Goal: Complete application form

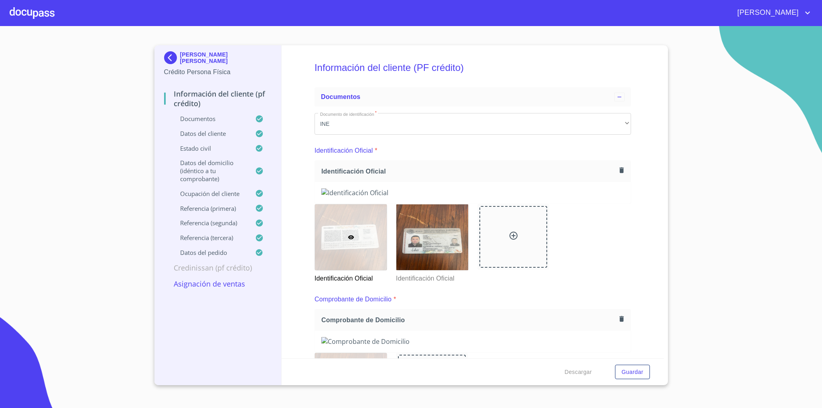
scroll to position [602, 0]
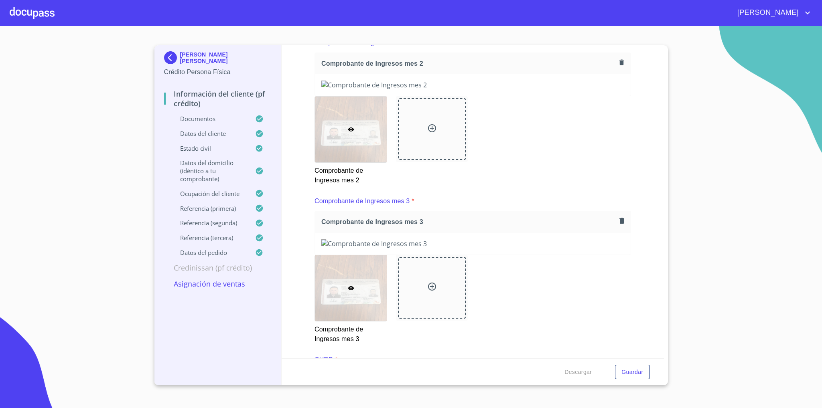
click at [23, 16] on div at bounding box center [32, 13] width 45 height 26
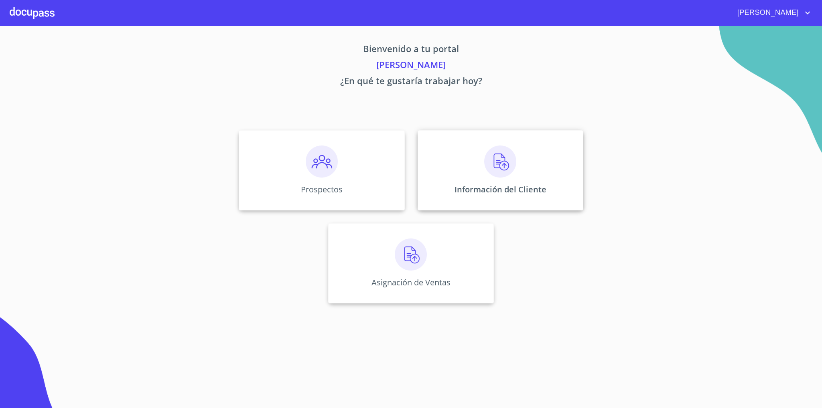
click at [505, 170] on img at bounding box center [500, 162] width 32 height 32
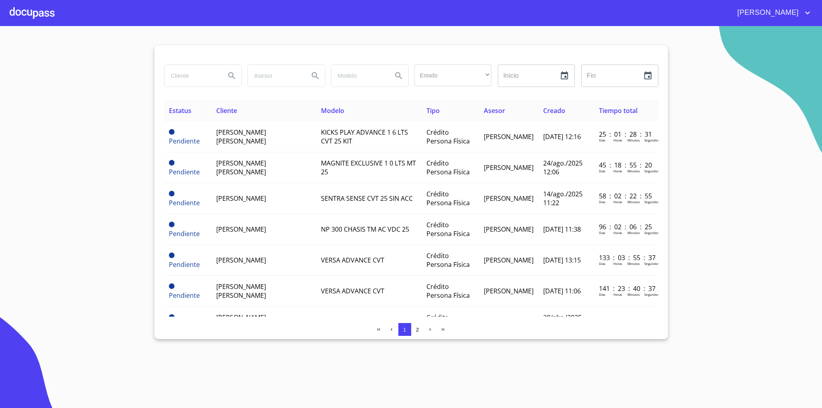
click at [30, 17] on div at bounding box center [32, 13] width 45 height 26
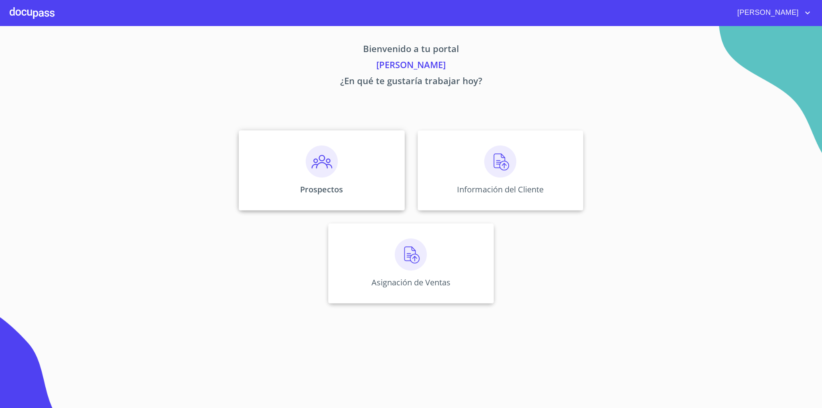
click at [332, 178] on div "Prospectos" at bounding box center [322, 170] width 166 height 80
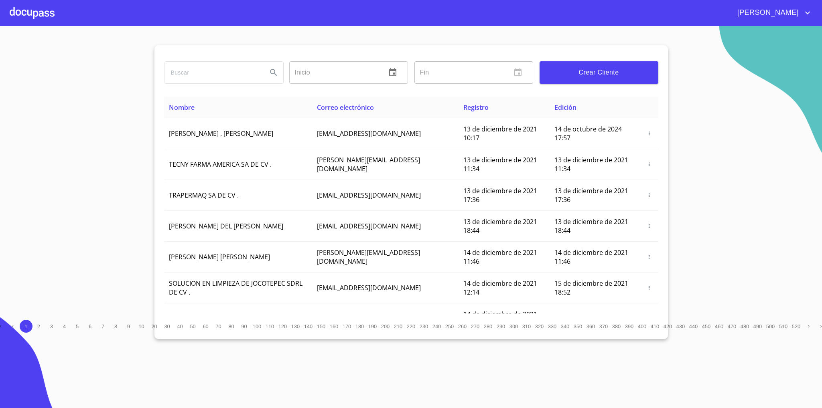
click at [573, 73] on span "Crear Cliente" at bounding box center [599, 72] width 106 height 11
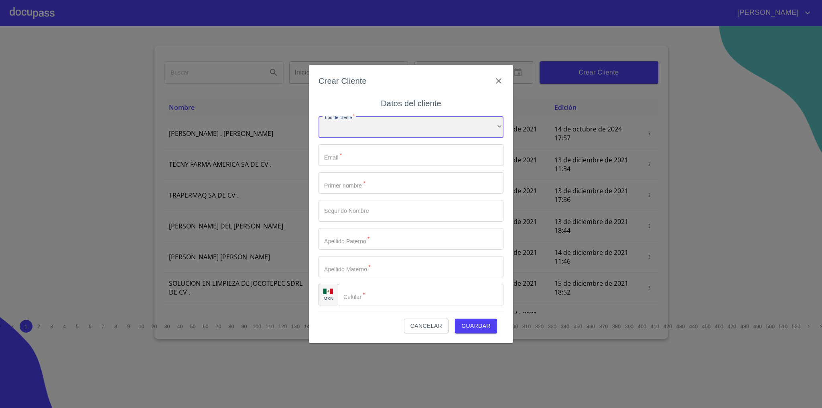
click at [409, 131] on div "​" at bounding box center [410, 127] width 185 height 22
click at [372, 134] on li "Persona Física" at bounding box center [406, 133] width 176 height 14
click at [365, 156] on input "Tipo de cliente   *" at bounding box center [410, 155] width 185 height 22
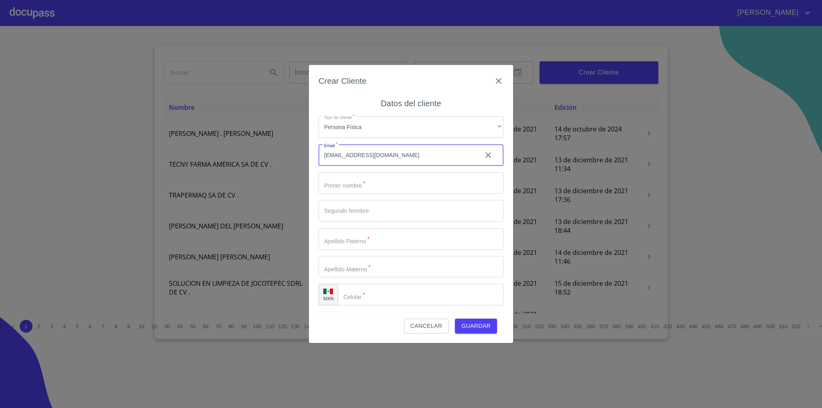
type input "mando77_2@hotmail.com"
click at [389, 181] on input "Tipo de cliente   *" at bounding box center [410, 183] width 185 height 22
type input "Armando"
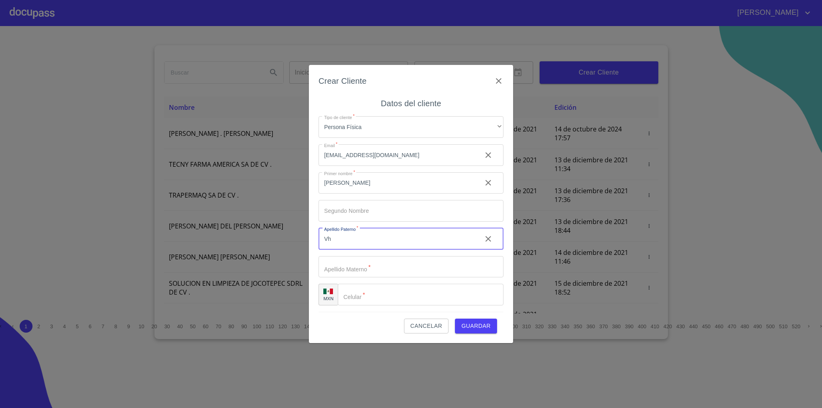
type input "V"
type input "Chavez"
type input "Camarena"
click at [395, 300] on input "Tipo de cliente   *" at bounding box center [430, 295] width 145 height 22
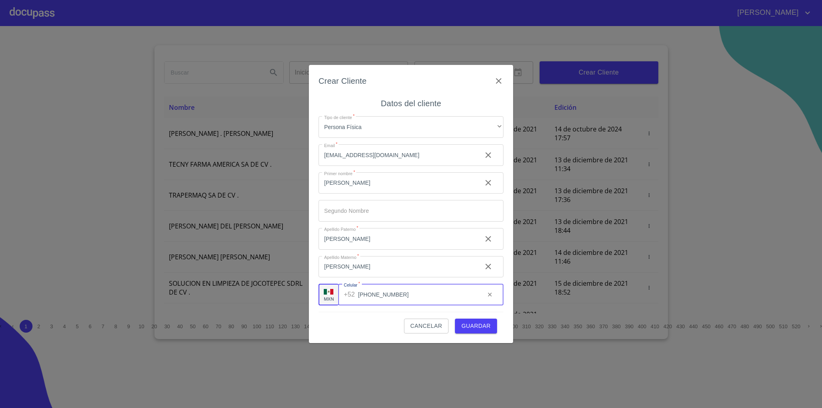
type input "(33)10166360"
click at [485, 324] on span "Guardar" at bounding box center [475, 326] width 29 height 10
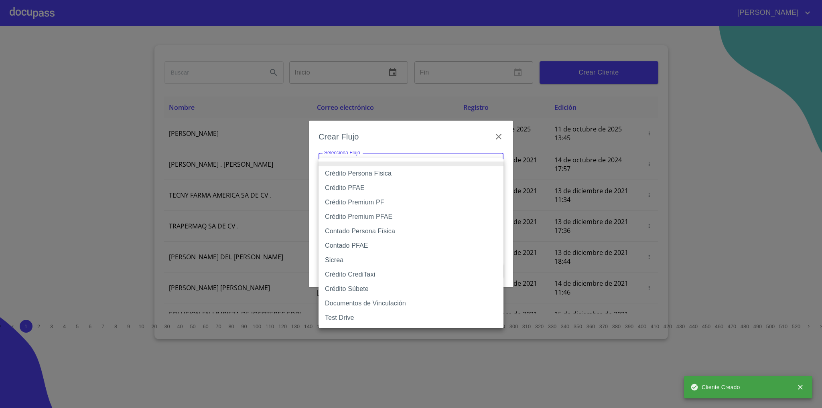
click at [440, 164] on body "CARLOS Inicio ​ Fin ​ Crear Cliente Nombre Correo electrónico Registro Edición …" at bounding box center [411, 204] width 822 height 408
click at [386, 174] on li "Crédito Persona Física" at bounding box center [410, 173] width 185 height 14
type input "61b033e49b8c202ad5bb7912"
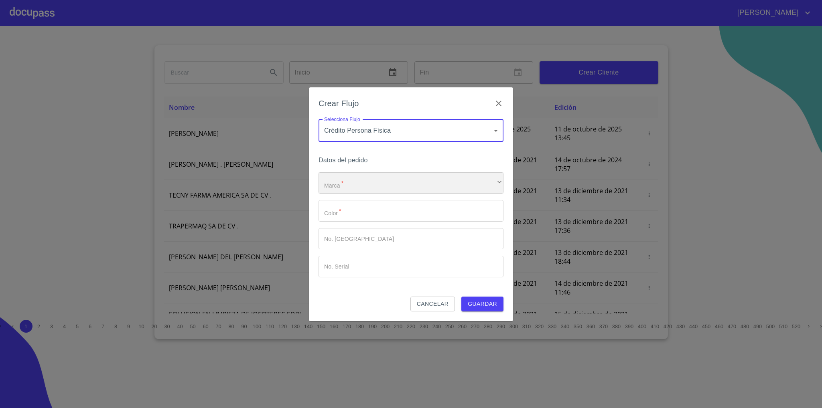
click at [397, 189] on div "​" at bounding box center [410, 183] width 185 height 22
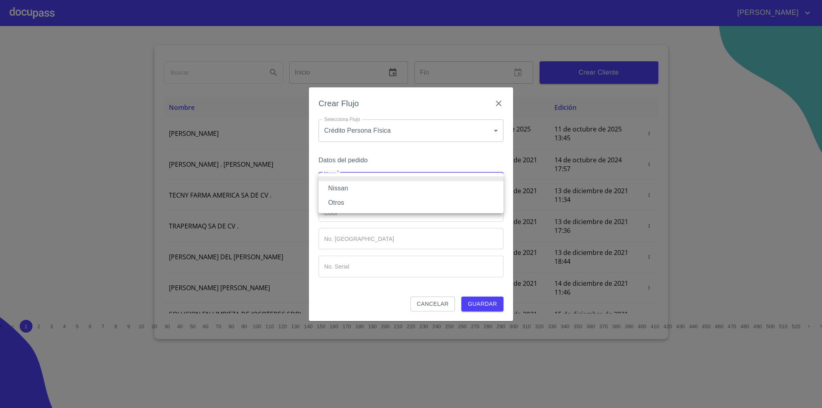
click at [361, 190] on li "Nissan" at bounding box center [410, 188] width 185 height 14
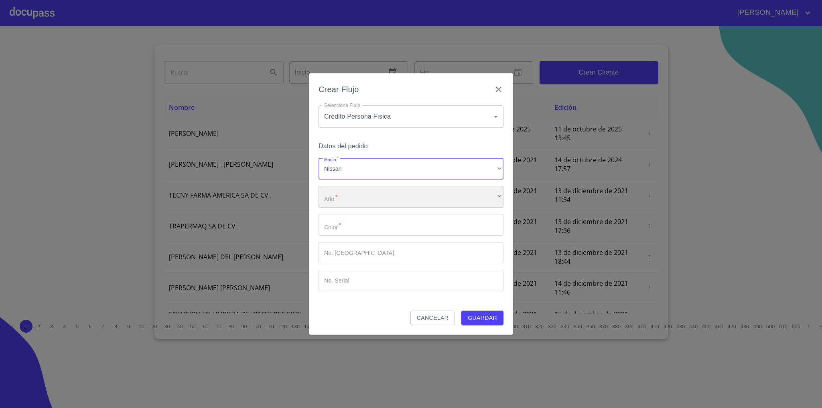
click at [364, 205] on div "​" at bounding box center [410, 197] width 185 height 22
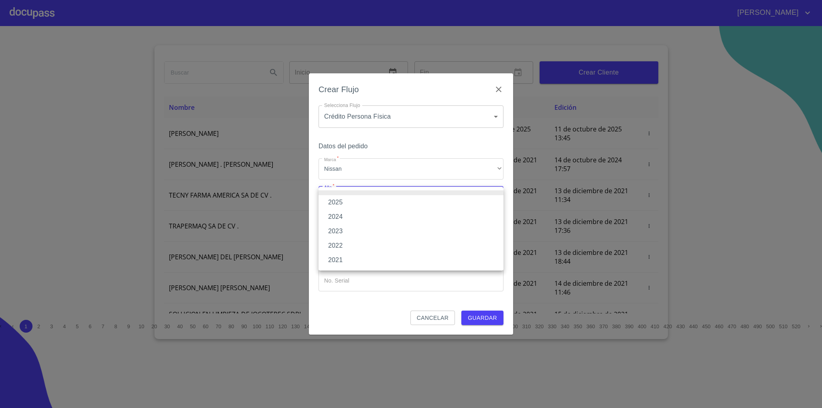
click at [359, 200] on li "2025" at bounding box center [410, 202] width 185 height 14
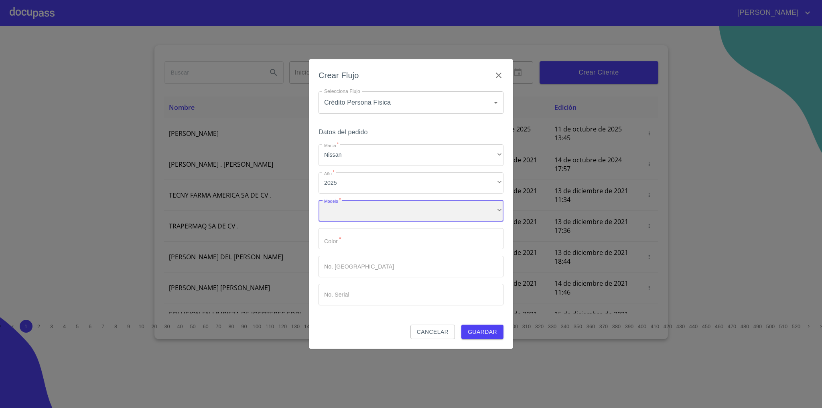
click at [361, 211] on div "​" at bounding box center [410, 211] width 185 height 22
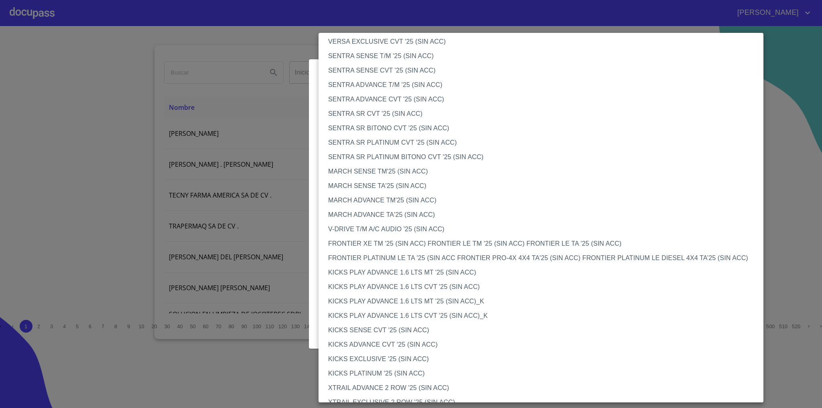
scroll to position [507, 0]
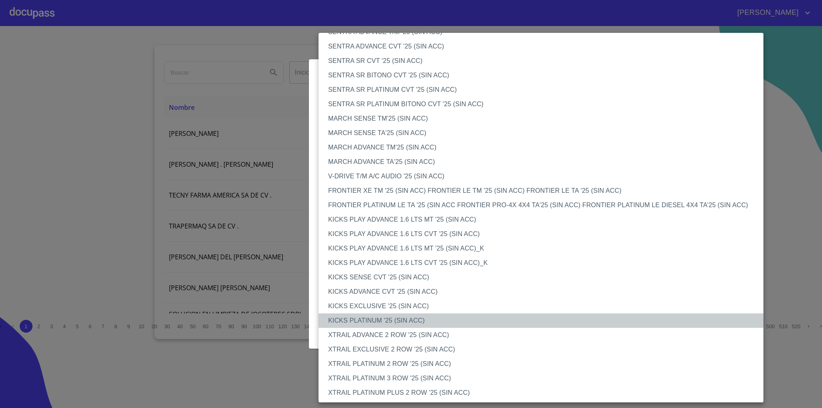
click at [408, 323] on li "KICKS PLATINUM '25 (SIN ACC)" at bounding box center [545, 321] width 454 height 14
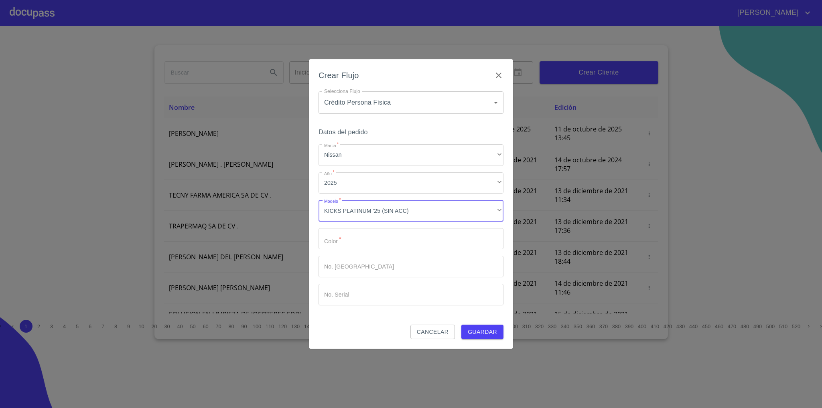
click at [395, 244] on input "Marca   *" at bounding box center [410, 239] width 185 height 22
type input "cafe"
click at [392, 280] on div "Marca   * Nissan ​ Año   * 2025 ​ Modelo   * KICKS PLATINUM '25 (SIN ACC) ​ Col…" at bounding box center [410, 224] width 185 height 161
click at [387, 271] on input "Marca   *" at bounding box center [410, 267] width 185 height 22
click at [401, 310] on div "Datos del pedido Marca   * Nissan ​ Año   * 2025 ​ Modelo   * KICKS PLATINUM '2…" at bounding box center [410, 226] width 185 height 198
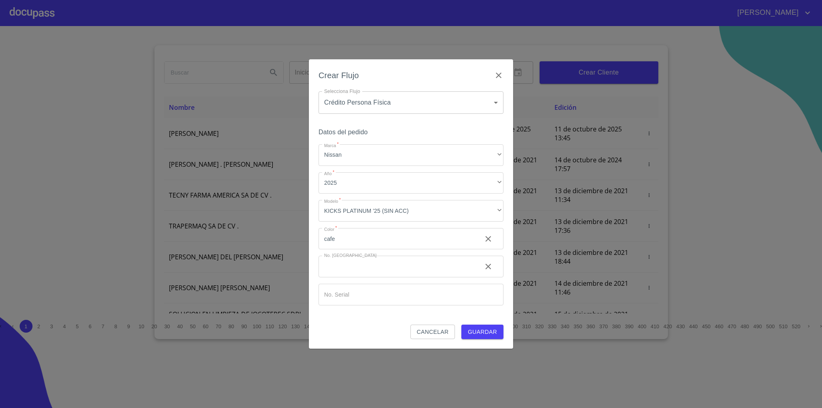
click at [396, 295] on input "Marca   *" at bounding box center [410, 295] width 185 height 22
click at [483, 331] on span "Guardar" at bounding box center [482, 332] width 29 height 10
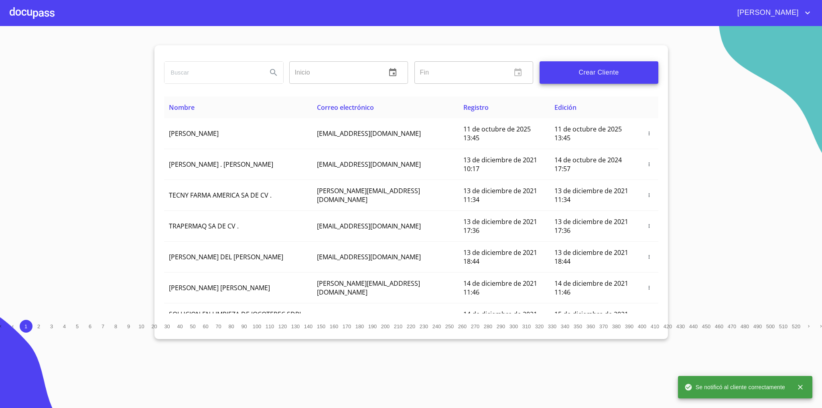
click at [43, 19] on div at bounding box center [32, 13] width 45 height 26
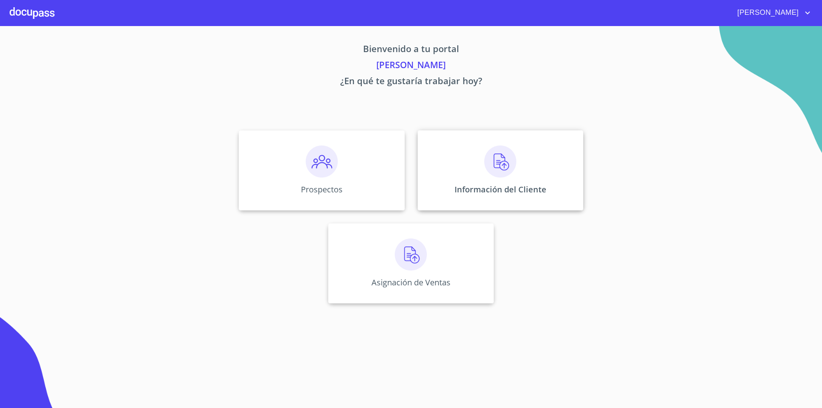
click at [555, 166] on div "Información del Cliente" at bounding box center [500, 170] width 166 height 80
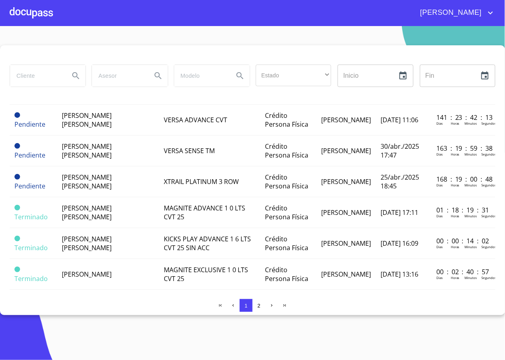
scroll to position [241, 0]
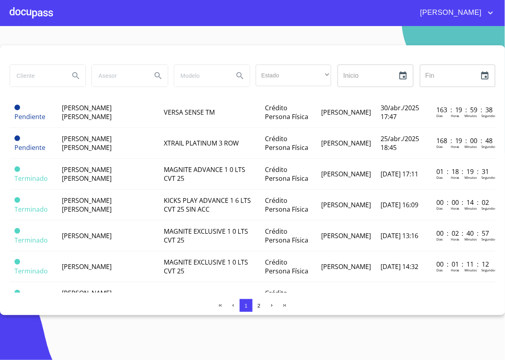
click at [59, 77] on input "search" at bounding box center [36, 76] width 53 height 22
type input "ARMANDO"
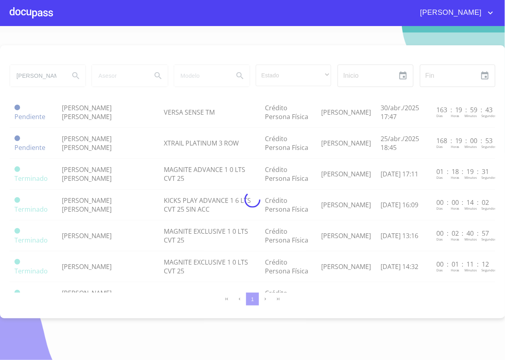
scroll to position [0, 0]
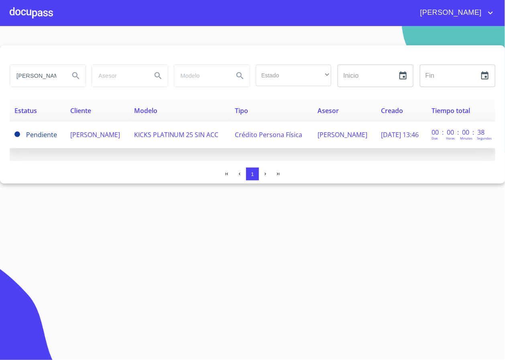
click at [111, 137] on td "ARMANDO CHAVEZ CAMARENA" at bounding box center [96, 135] width 63 height 27
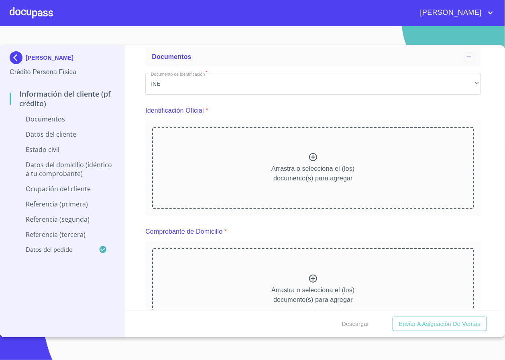
scroll to position [60, 0]
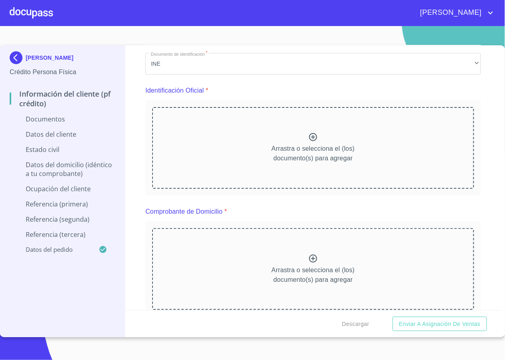
click at [484, 112] on div "Información del cliente (PF crédito) Documentos Documento de identificación   *…" at bounding box center [312, 177] width 375 height 265
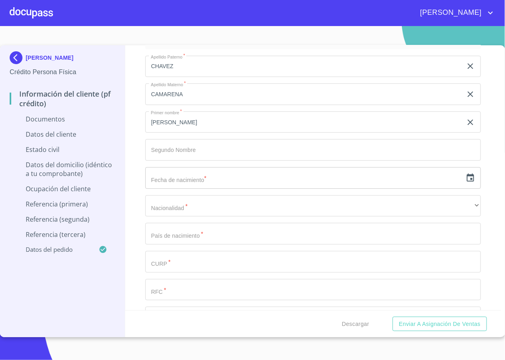
scroll to position [1023, 0]
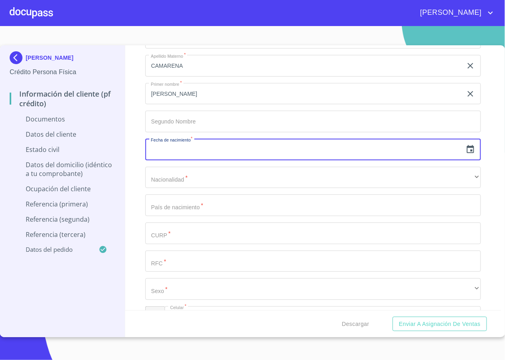
click at [219, 156] on input "text" at bounding box center [303, 150] width 316 height 22
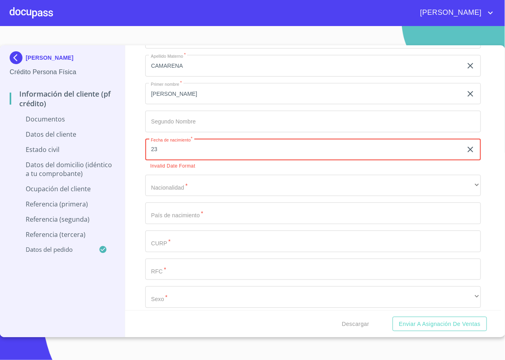
type input "23"
click at [467, 152] on icon "button" at bounding box center [470, 150] width 6 height 6
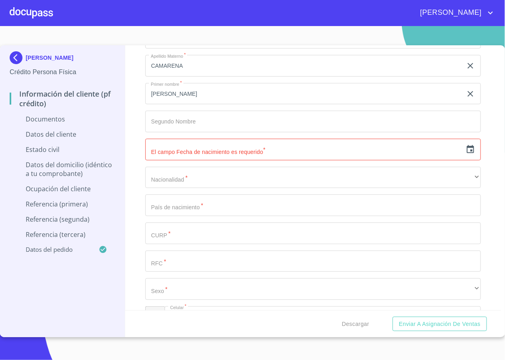
click at [465, 153] on icon "button" at bounding box center [470, 150] width 10 height 10
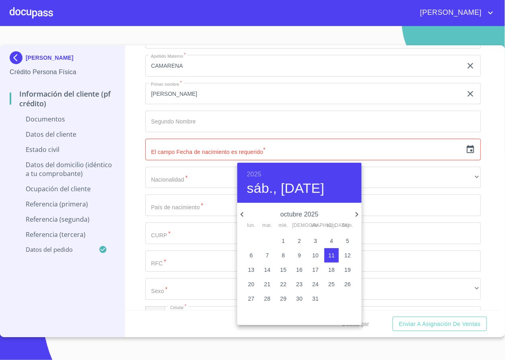
click at [250, 175] on h6 "2025" at bounding box center [254, 174] width 14 height 11
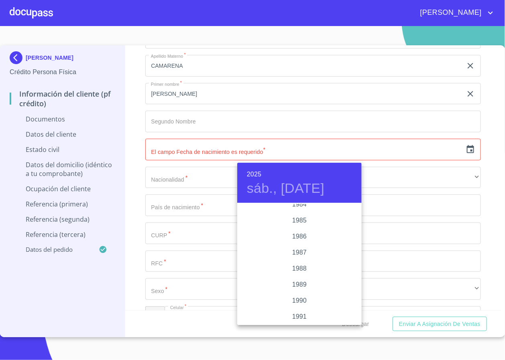
scroll to position [1014, 0]
click at [299, 271] on div "1992" at bounding box center [299, 273] width 124 height 16
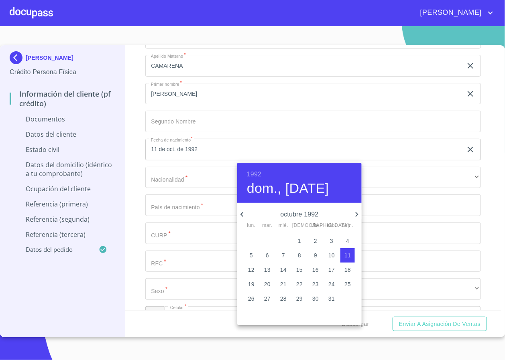
click at [263, 187] on h4 "dom., oct. 11" at bounding box center [288, 188] width 82 height 17
click at [243, 213] on icon "button" at bounding box center [242, 215] width 10 height 10
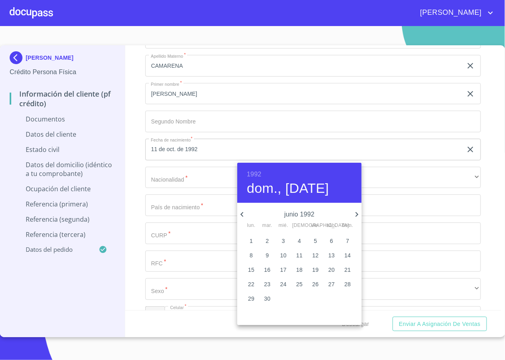
click at [243, 213] on icon "button" at bounding box center [242, 215] width 10 height 10
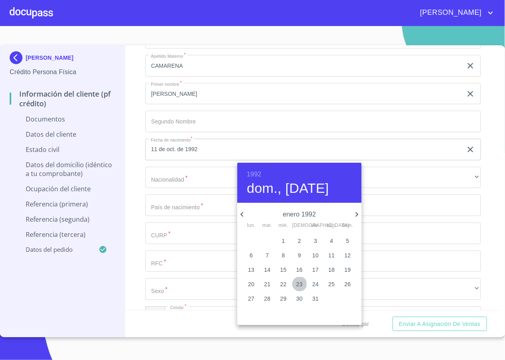
click at [296, 283] on p "23" at bounding box center [299, 284] width 6 height 8
type input "23 de ene. de 1992"
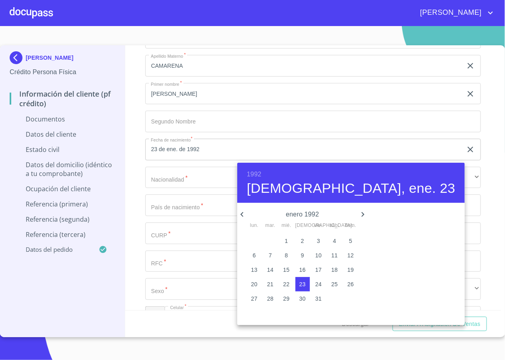
click at [489, 200] on div at bounding box center [252, 180] width 505 height 360
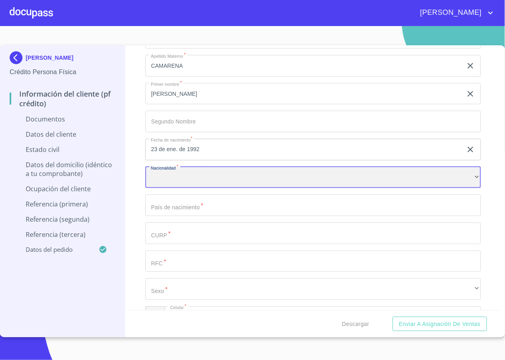
click at [438, 183] on div "​" at bounding box center [312, 178] width 335 height 22
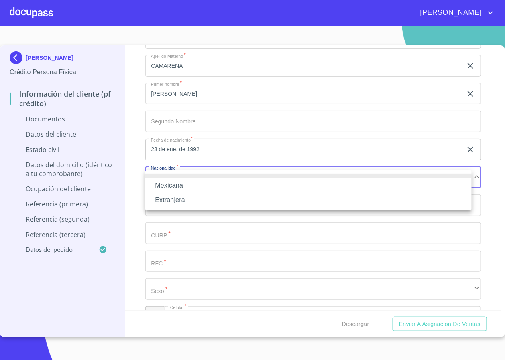
drag, startPoint x: 181, startPoint y: 187, endPoint x: 224, endPoint y: 204, distance: 46.1
click at [182, 186] on li "Mexicana" at bounding box center [308, 185] width 326 height 14
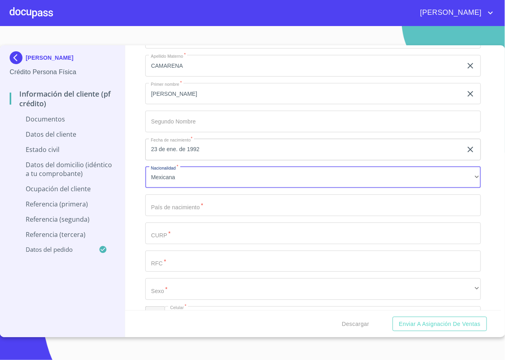
click at [211, 211] on input "Documento de identificación   *" at bounding box center [312, 206] width 335 height 22
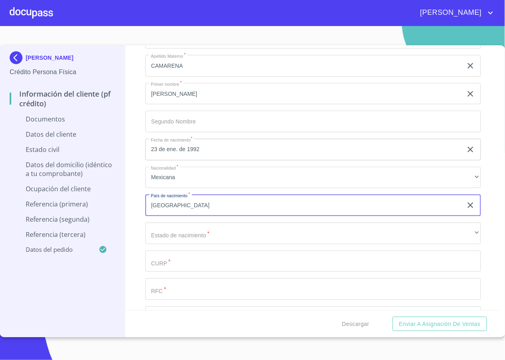
type input "[GEOGRAPHIC_DATA]"
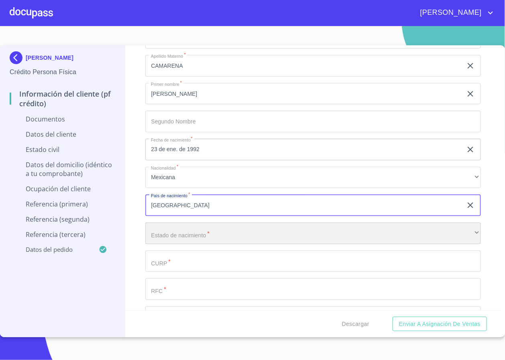
click at [154, 234] on div "​" at bounding box center [312, 234] width 335 height 22
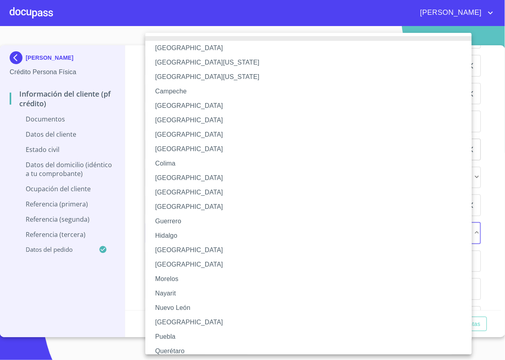
click at [186, 252] on li "[GEOGRAPHIC_DATA]" at bounding box center [312, 250] width 335 height 14
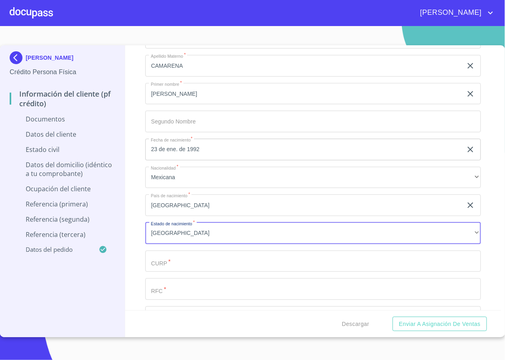
click at [132, 240] on div "Información del cliente (PF crédito) Documentos Documento de identificación   *…" at bounding box center [312, 177] width 375 height 265
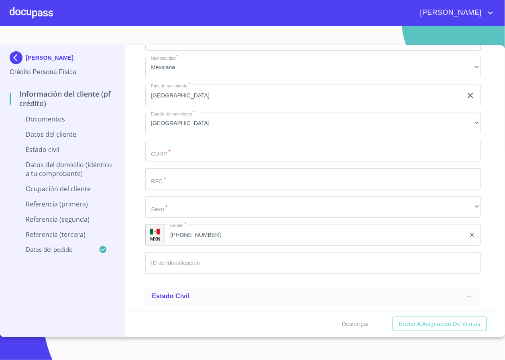
scroll to position [1143, 0]
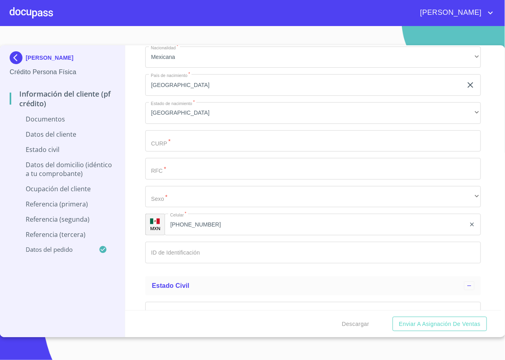
drag, startPoint x: 172, startPoint y: 139, endPoint x: 172, endPoint y: 144, distance: 4.8
click at [172, 142] on input "Documento de identificación   *" at bounding box center [312, 141] width 335 height 22
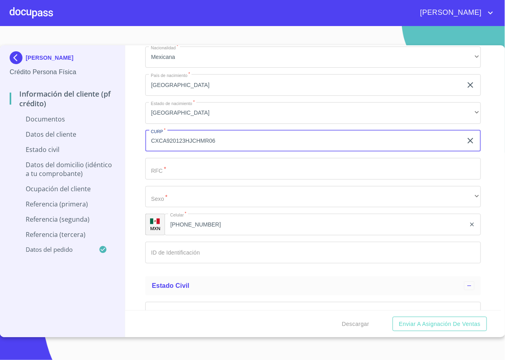
type input "CXCA920123HJCHMR06"
click at [202, 166] on input "Documento de identificación   *" at bounding box center [312, 169] width 335 height 22
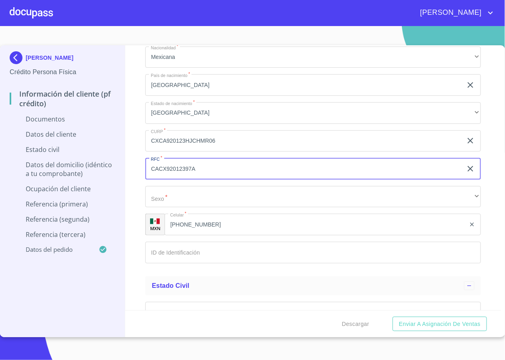
type input "CACX92012397A"
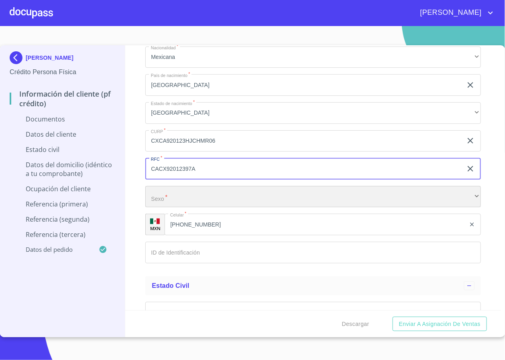
click at [194, 195] on div "​" at bounding box center [312, 197] width 335 height 22
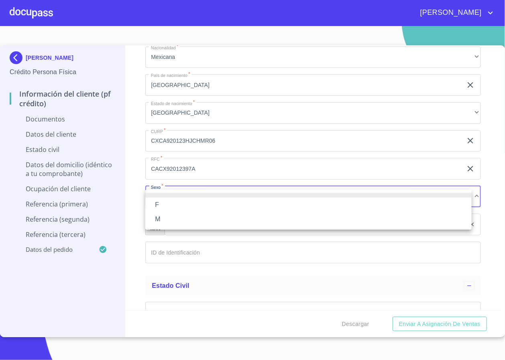
click at [162, 217] on li "M" at bounding box center [308, 219] width 326 height 14
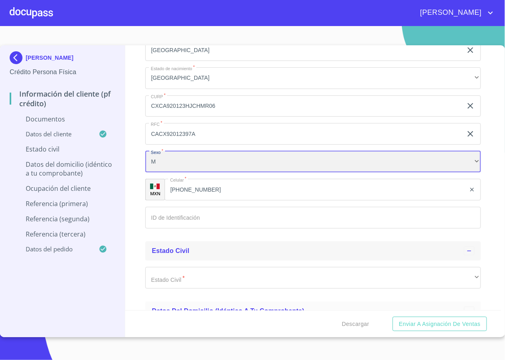
scroll to position [1203, 0]
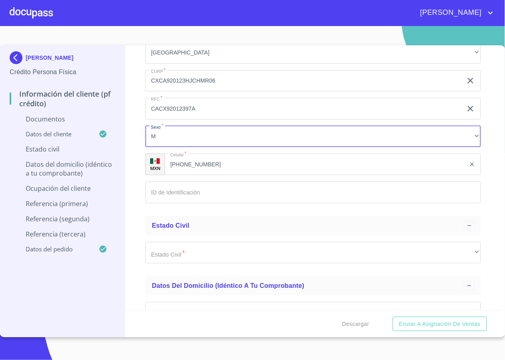
click at [204, 200] on input "Documento de identificación   *" at bounding box center [312, 193] width 335 height 22
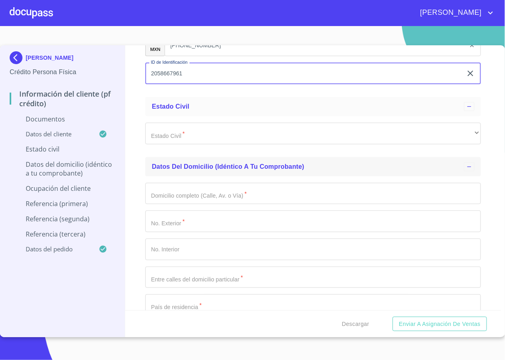
scroll to position [1323, 0]
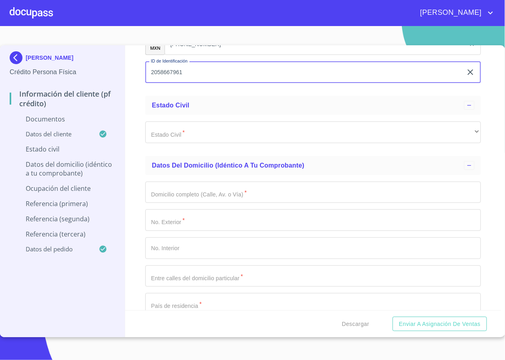
type input "2058667961"
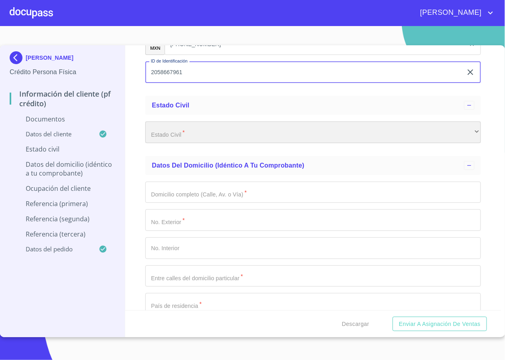
click at [203, 130] on div "​" at bounding box center [312, 133] width 335 height 22
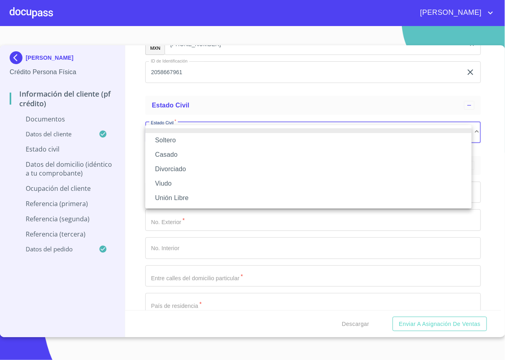
click at [183, 152] on li "Casado" at bounding box center [308, 155] width 326 height 14
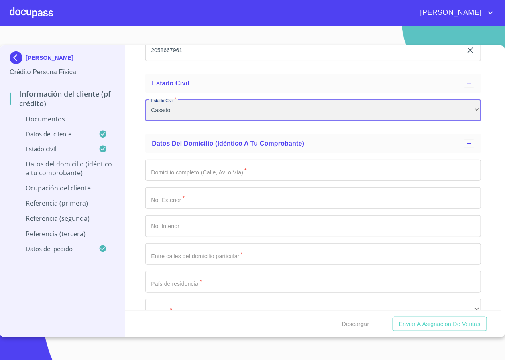
scroll to position [1384, 0]
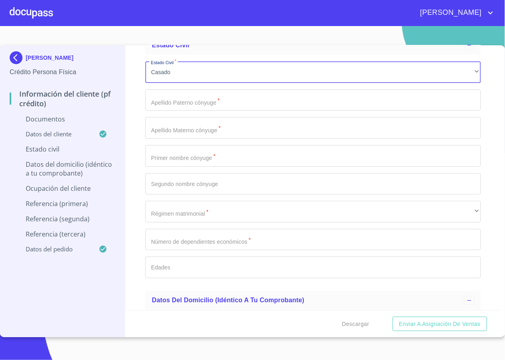
click at [209, 107] on input "Documento de identificación   *" at bounding box center [312, 100] width 335 height 22
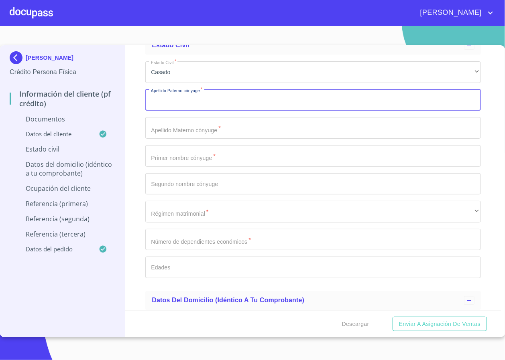
click at [200, 161] on input "Documento de identificación   *" at bounding box center [312, 156] width 335 height 22
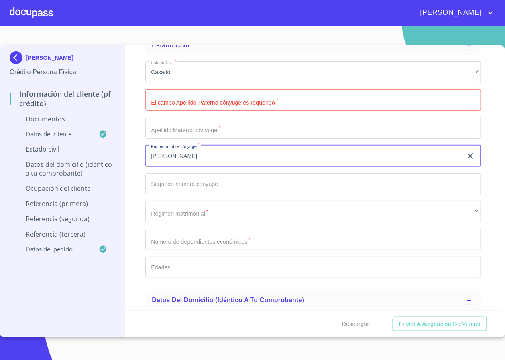
type input "MARIA"
click at [205, 187] on input "Documento de identificación   *" at bounding box center [312, 184] width 335 height 22
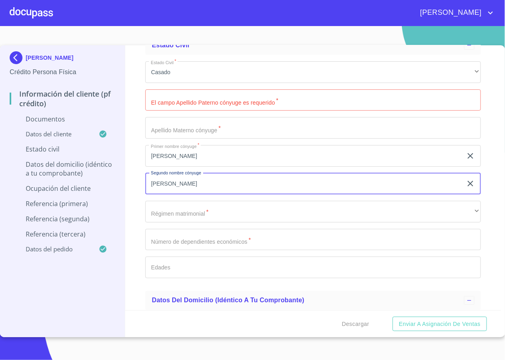
type input "TERESA"
click at [190, 99] on input "Documento de identificación   *" at bounding box center [312, 100] width 335 height 22
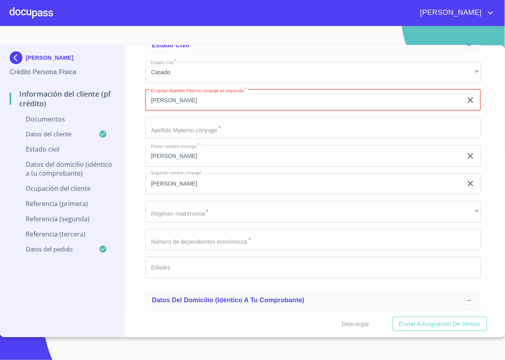
type input "CUEVAS"
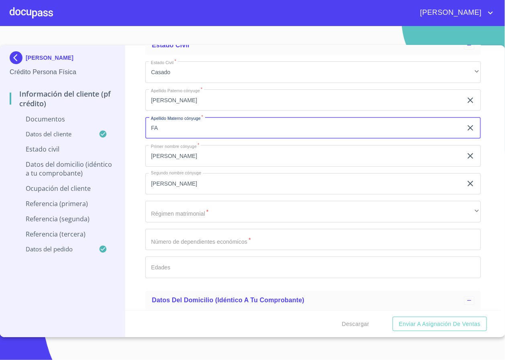
type input "F"
type input "V"
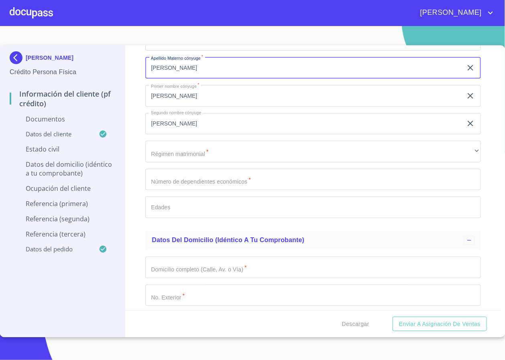
scroll to position [1504, 0]
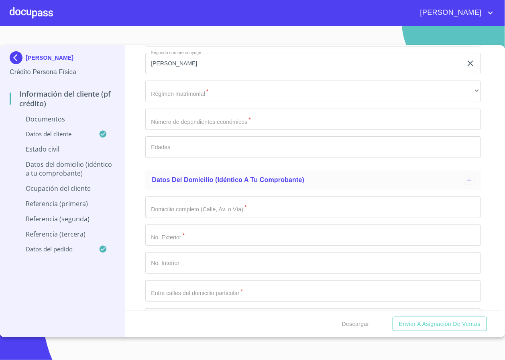
type input "BALCAZAR"
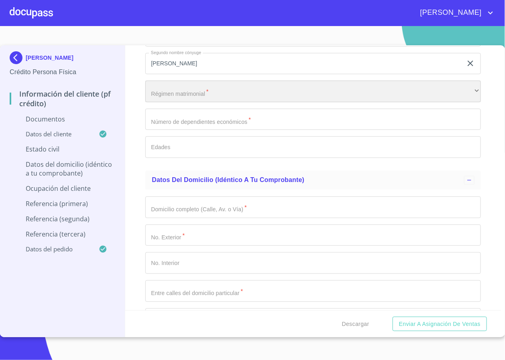
click at [198, 87] on div "​" at bounding box center [312, 92] width 335 height 22
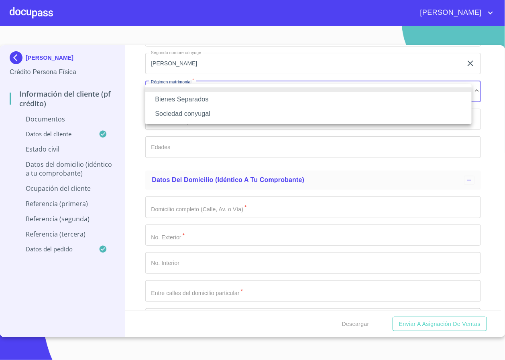
click at [200, 97] on li "Bienes Separados" at bounding box center [308, 99] width 326 height 14
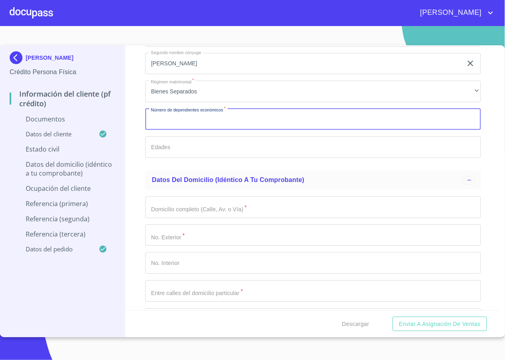
click at [196, 128] on input "Documento de identificación   *" at bounding box center [312, 120] width 335 height 22
click at [218, 125] on input "Documento de identificación   *" at bounding box center [312, 120] width 335 height 22
click at [211, 149] on input "Documento de identificación   *" at bounding box center [312, 147] width 335 height 22
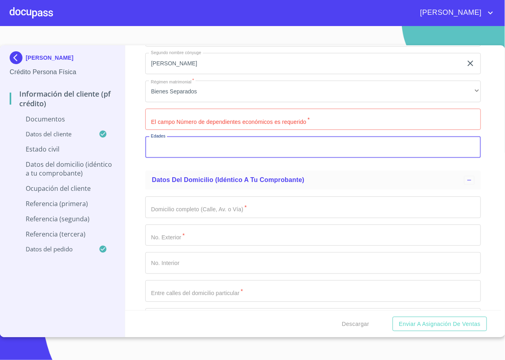
click at [214, 114] on input "Documento de identificación   *" at bounding box center [312, 120] width 335 height 22
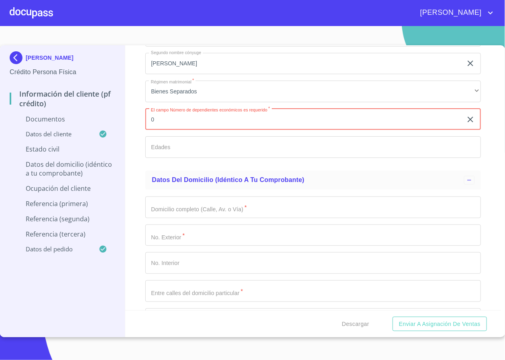
type input "0"
click at [194, 146] on input "Documento de identificación   *" at bounding box center [312, 147] width 335 height 22
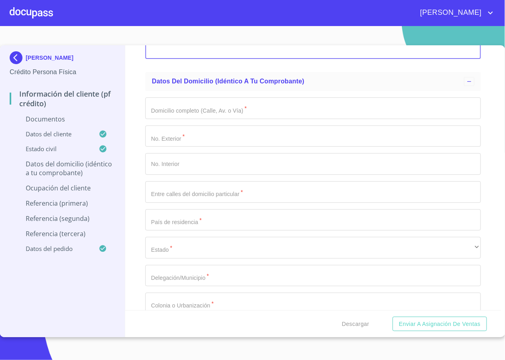
scroll to position [1624, 0]
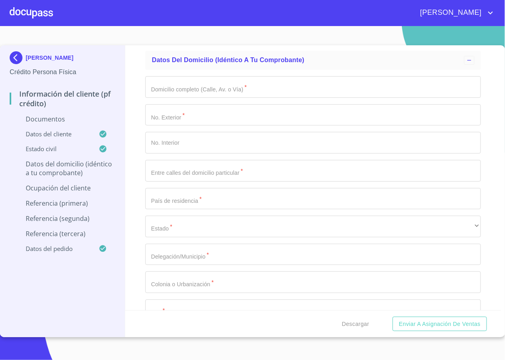
click at [209, 90] on input "Documento de identificación   *" at bounding box center [312, 87] width 335 height 22
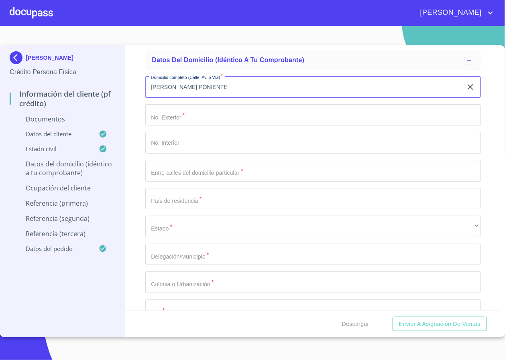
type input "JUARES PONIENTE"
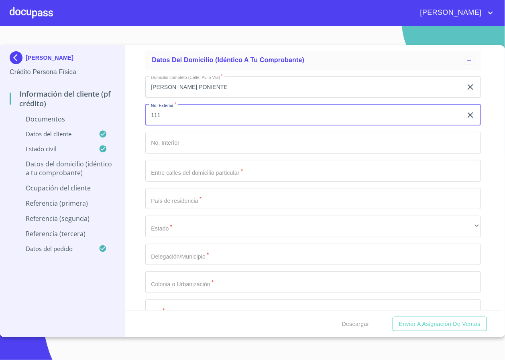
type input "111"
click at [202, 142] on input "Documento de identificación   *" at bounding box center [312, 143] width 335 height 22
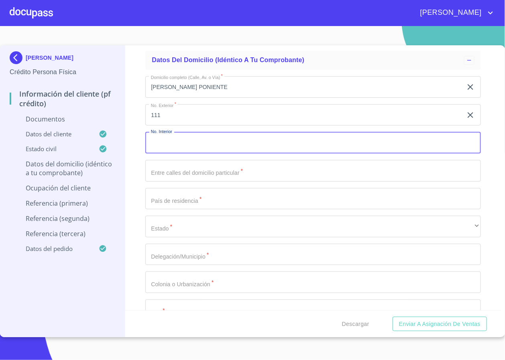
click at [185, 180] on input "Documento de identificación   *" at bounding box center [312, 171] width 335 height 22
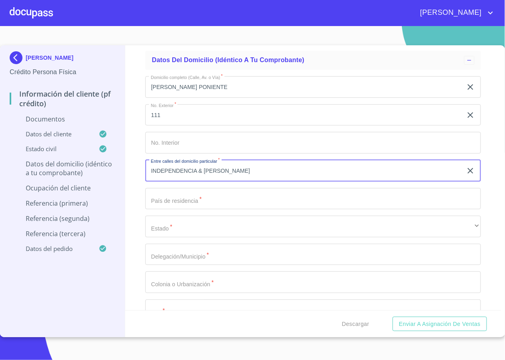
type input "INDEPENDENCIA & NIÑOS HEROES"
click at [209, 213] on div "Domicilio completo (Calle, Av. o Vía)   * JUARES PONIENTE ​ No. Exterior   * 1…" at bounding box center [312, 227] width 335 height 314
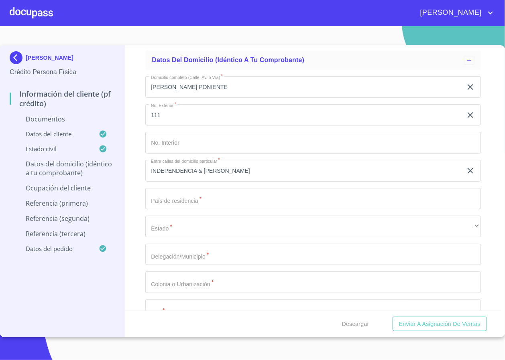
click at [201, 196] on input "Documento de identificación   *" at bounding box center [312, 199] width 335 height 22
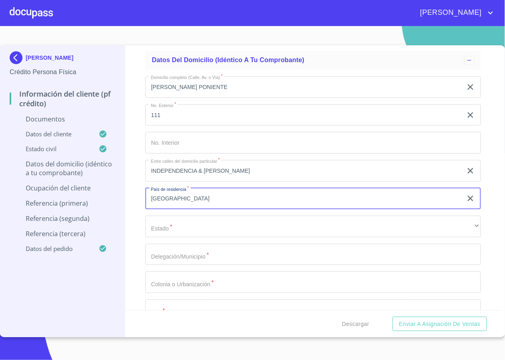
type input "[GEOGRAPHIC_DATA]"
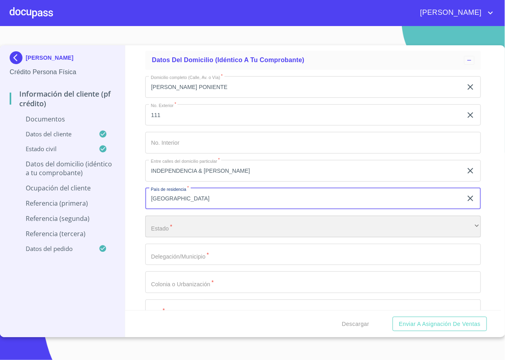
click at [186, 224] on div "​" at bounding box center [312, 227] width 335 height 22
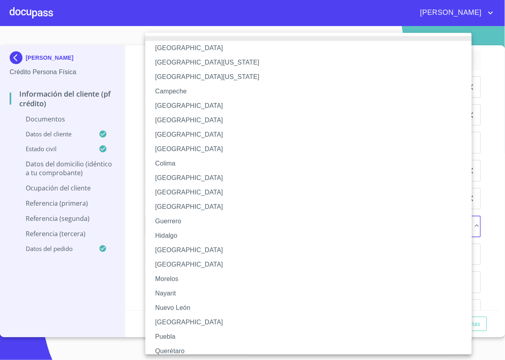
click at [181, 255] on li "[GEOGRAPHIC_DATA]" at bounding box center [312, 250] width 335 height 14
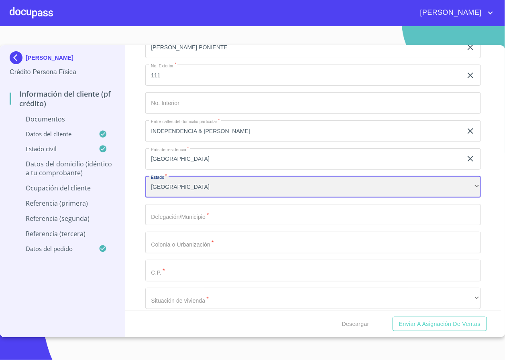
scroll to position [1684, 0]
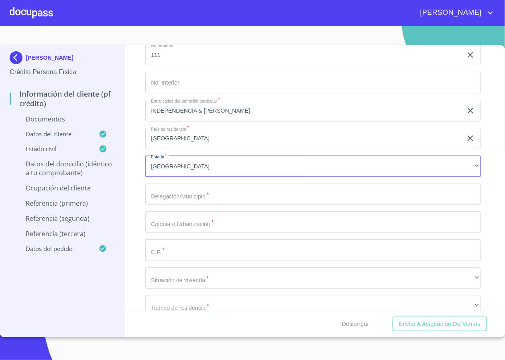
click at [195, 193] on input "Documento de identificación   *" at bounding box center [312, 195] width 335 height 22
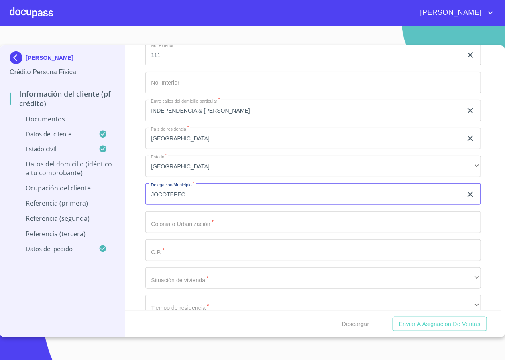
type input "JOCOTEPEC"
click at [176, 236] on div "Domicilio completo (Calle, Av. o Vía)   * JUARES PONIENTE ​ No. Exterior   * 1…" at bounding box center [312, 167] width 335 height 314
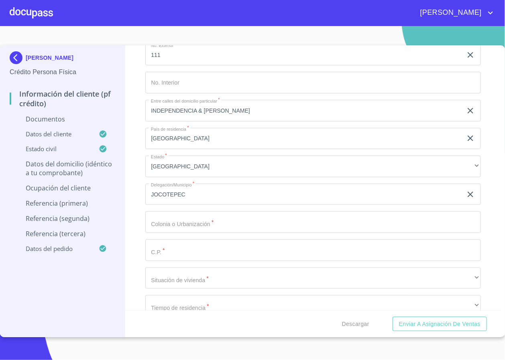
click at [184, 223] on input "Documento de identificación   *" at bounding box center [312, 222] width 335 height 22
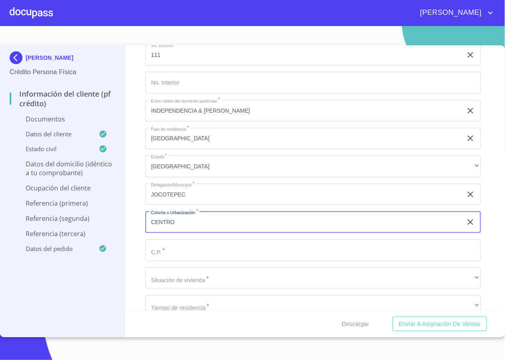
type input "CENTRO"
click at [155, 246] on input "Documento de identificación   *" at bounding box center [312, 250] width 335 height 22
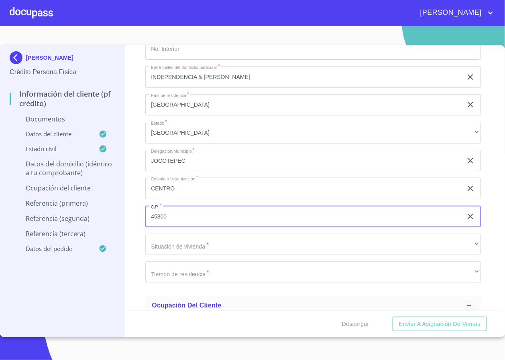
scroll to position [1745, 0]
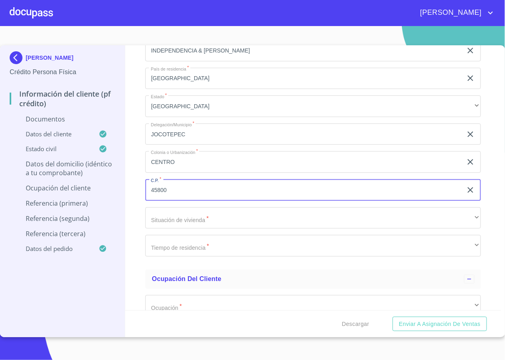
type input "45800"
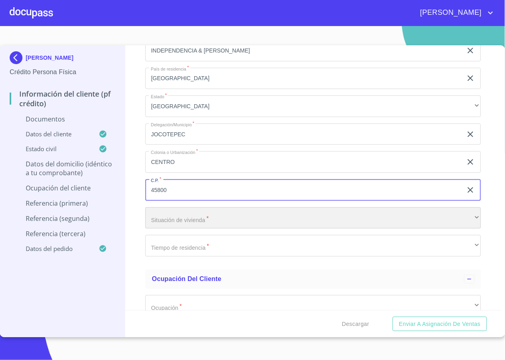
click at [197, 222] on div "​" at bounding box center [312, 218] width 335 height 22
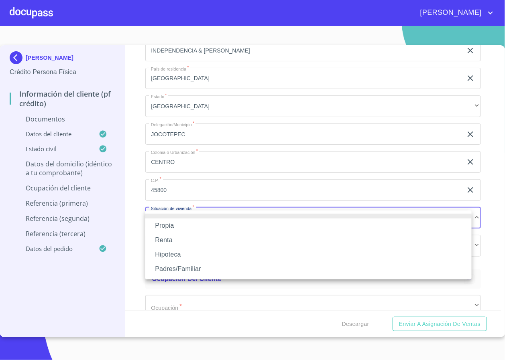
click at [174, 225] on li "Propia" at bounding box center [308, 226] width 326 height 14
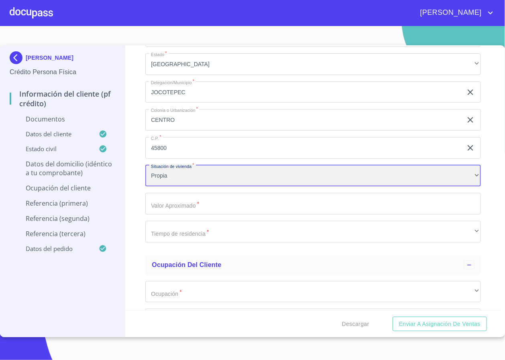
scroll to position [1805, 0]
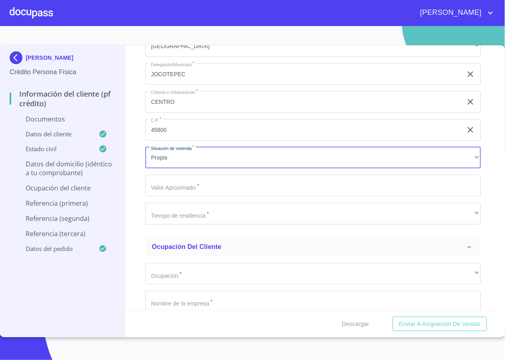
click at [182, 196] on input "Documento de identificación   *" at bounding box center [312, 186] width 335 height 22
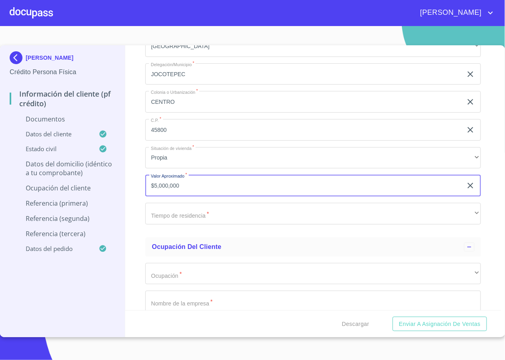
type input "$5,000,000"
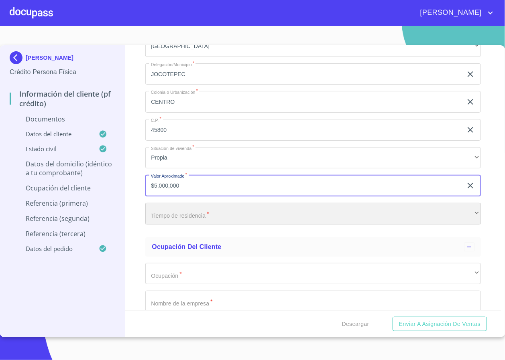
click at [180, 221] on div "​" at bounding box center [312, 214] width 335 height 22
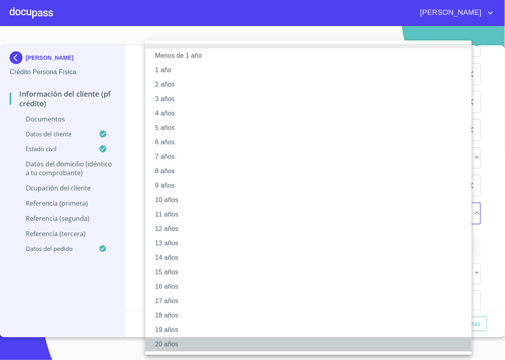
click at [168, 342] on li "20 años" at bounding box center [308, 344] width 326 height 14
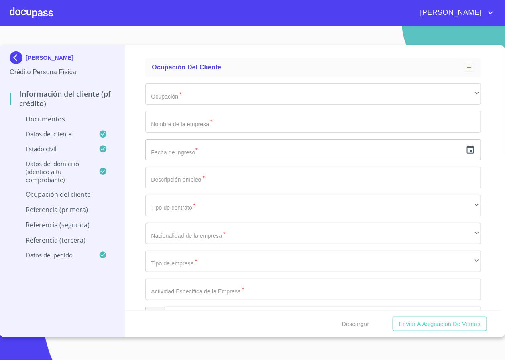
scroll to position [1985, 0]
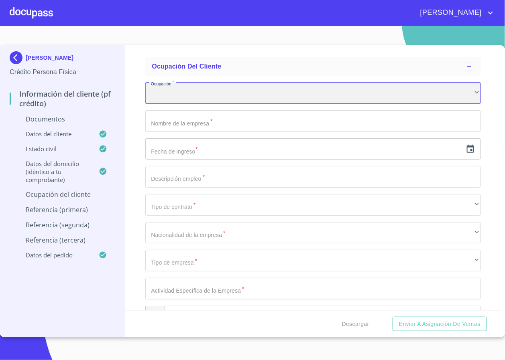
click at [193, 99] on div "​" at bounding box center [312, 94] width 335 height 22
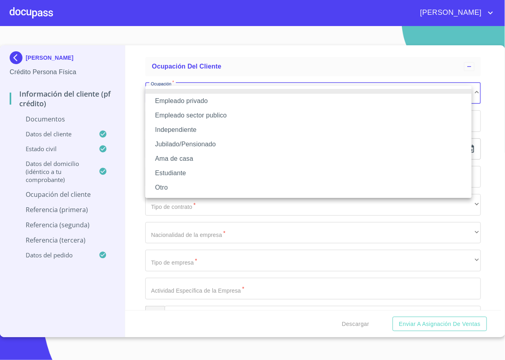
click at [235, 117] on li "Empleado sector publico" at bounding box center [308, 115] width 326 height 14
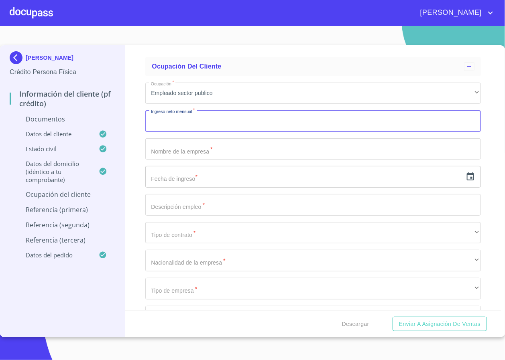
click at [211, 128] on input "Documento de identificación   *" at bounding box center [312, 121] width 335 height 22
type input "180000"
click at [179, 154] on input "Documento de identificación   *" at bounding box center [312, 149] width 335 height 22
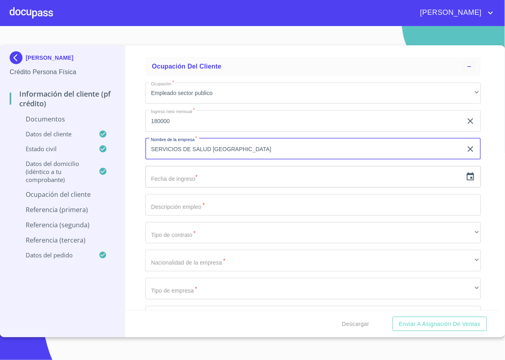
type input "SERVICIOS DE SALUD JALISCO"
click at [192, 176] on input "text" at bounding box center [303, 177] width 316 height 22
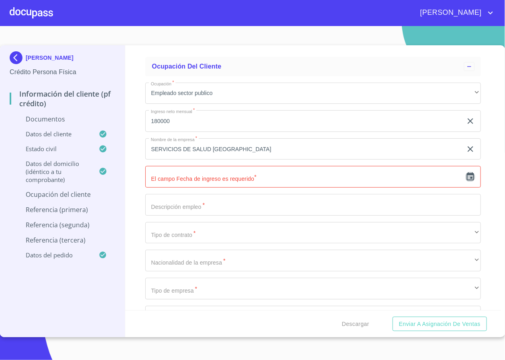
click at [466, 180] on icon "button" at bounding box center [469, 176] width 7 height 8
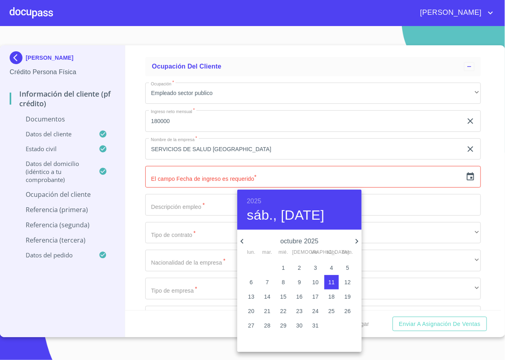
click at [243, 230] on div "2025 sáb., oct. 11" at bounding box center [299, 210] width 124 height 40
click at [242, 235] on div "octubre 2025 lun. mar. mié. jue. vie. sáb. dom." at bounding box center [299, 245] width 124 height 21
click at [255, 196] on h6 "2025" at bounding box center [254, 201] width 14 height 11
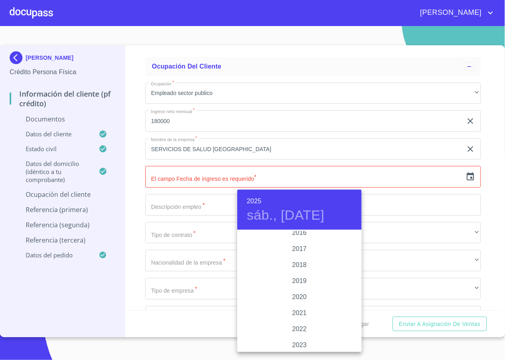
scroll to position [1496, 0]
click at [301, 268] on div "2020" at bounding box center [299, 267] width 124 height 16
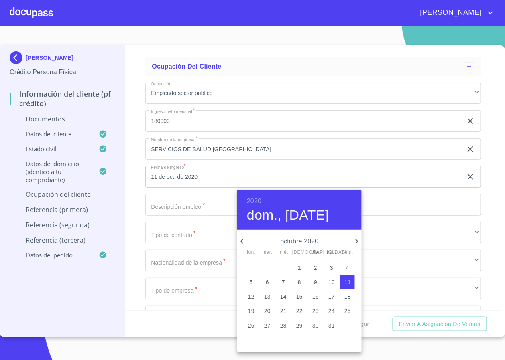
click at [246, 241] on div "octubre 2020" at bounding box center [299, 242] width 124 height 10
click at [246, 241] on icon "button" at bounding box center [242, 242] width 10 height 10
click at [245, 241] on icon "button" at bounding box center [242, 242] width 10 height 10
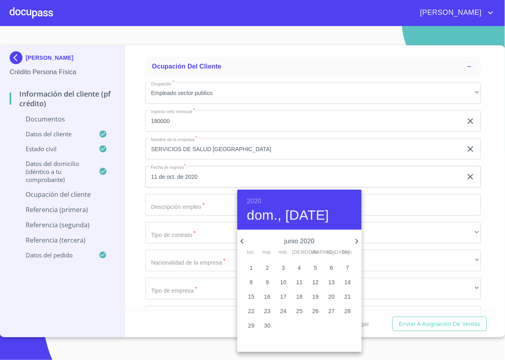
click at [245, 241] on icon "button" at bounding box center [242, 242] width 10 height 10
click at [345, 295] on p "16" at bounding box center [347, 297] width 6 height 8
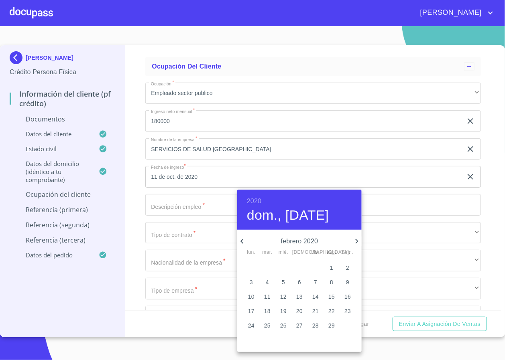
type input "16 de feb. de 2020"
click at [183, 213] on div at bounding box center [252, 180] width 505 height 360
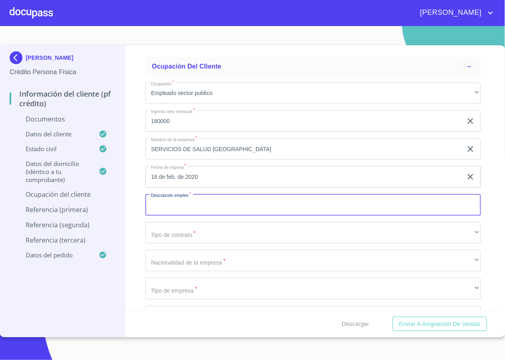
click at [186, 207] on input "Documento de identificación   *" at bounding box center [312, 205] width 335 height 22
type input "MEDICO GENERAL"
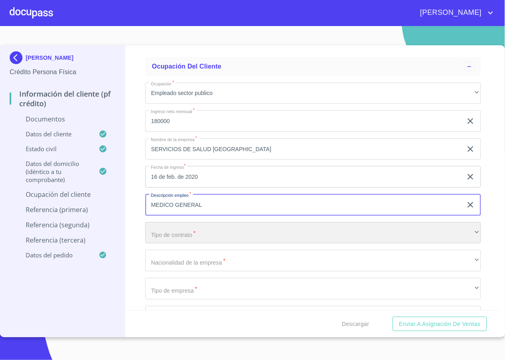
click at [252, 233] on div "​" at bounding box center [312, 233] width 335 height 22
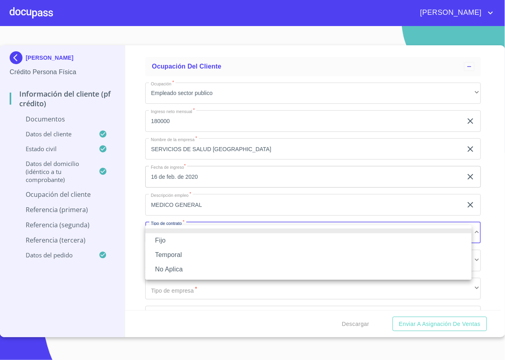
click at [230, 237] on li "Fijo" at bounding box center [308, 240] width 326 height 14
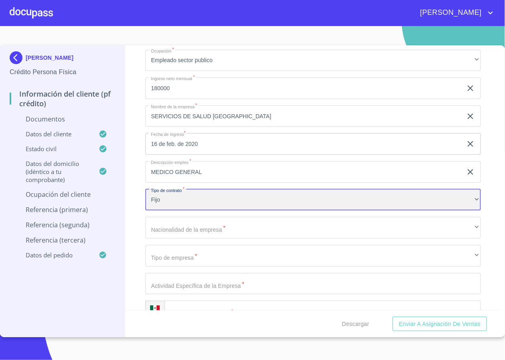
scroll to position [2045, 0]
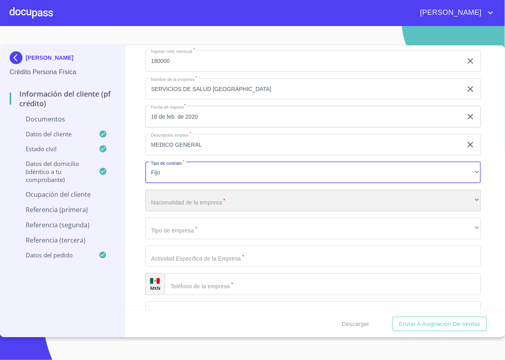
click at [209, 210] on div "​" at bounding box center [312, 201] width 335 height 22
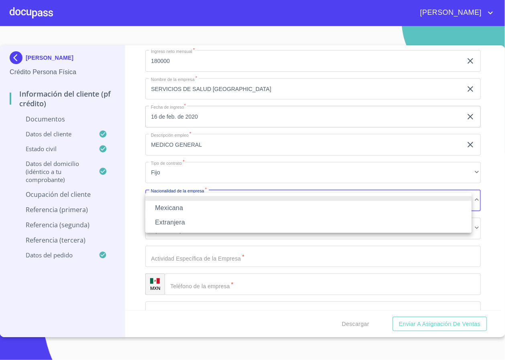
click at [190, 211] on li "Mexicana" at bounding box center [308, 208] width 326 height 14
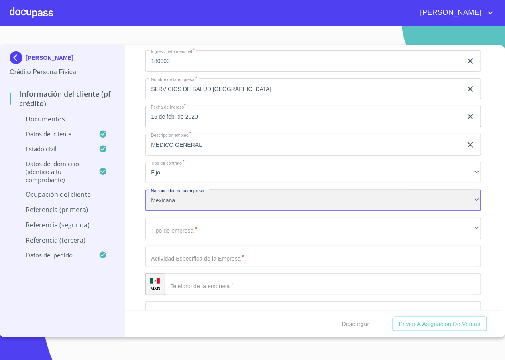
scroll to position [2106, 0]
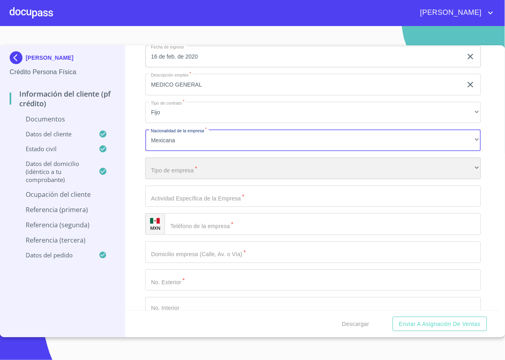
click at [210, 173] on div "​" at bounding box center [312, 169] width 335 height 22
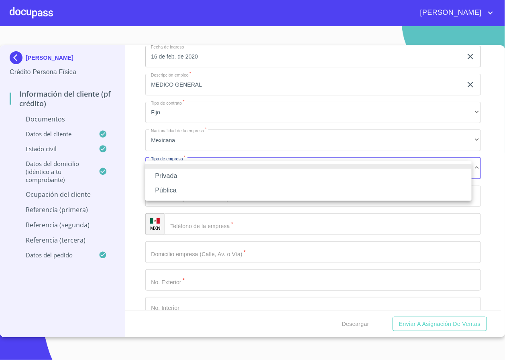
click at [188, 178] on li "Privada" at bounding box center [308, 176] width 326 height 14
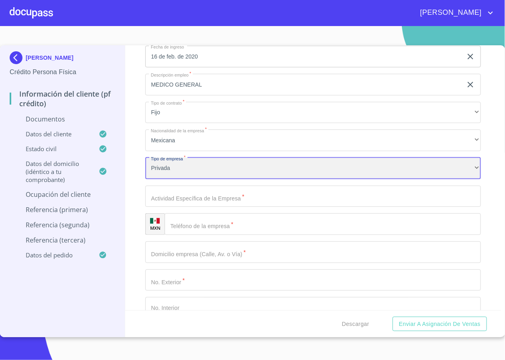
click at [201, 171] on div "Privada" at bounding box center [312, 169] width 335 height 22
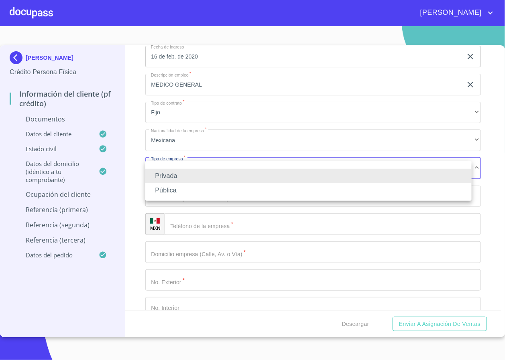
click at [179, 193] on li "Pública" at bounding box center [308, 190] width 326 height 14
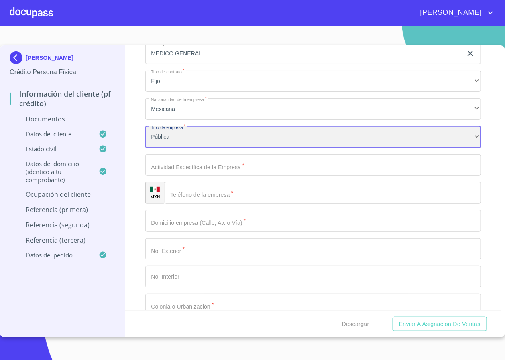
scroll to position [2166, 0]
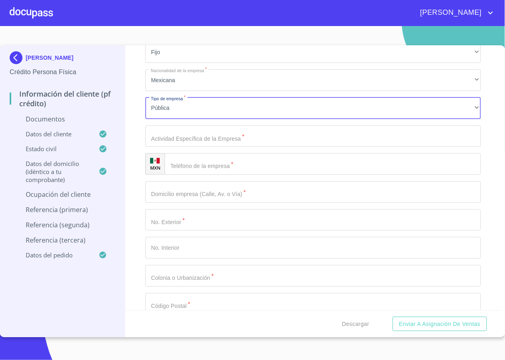
click at [203, 142] on input "Documento de identificación   *" at bounding box center [312, 137] width 335 height 22
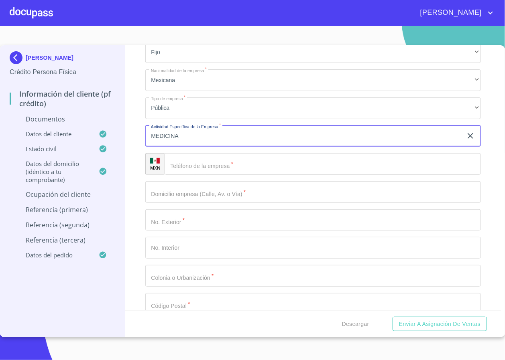
type input "MEDICINA"
click at [245, 162] on input "Documento de identificación   *" at bounding box center [322, 164] width 316 height 22
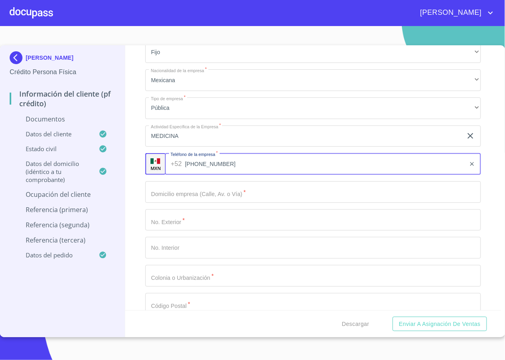
type input "(37)61090199"
click at [273, 197] on input "Documento de identificación   *" at bounding box center [312, 192] width 335 height 22
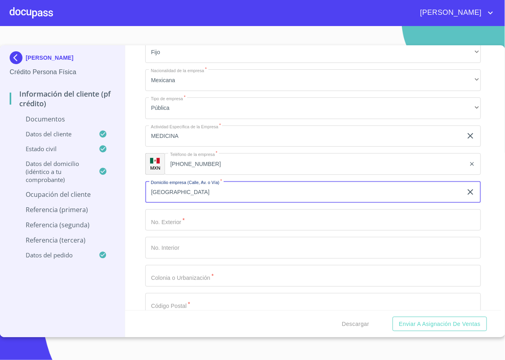
type input "CALLE MICHOACAN"
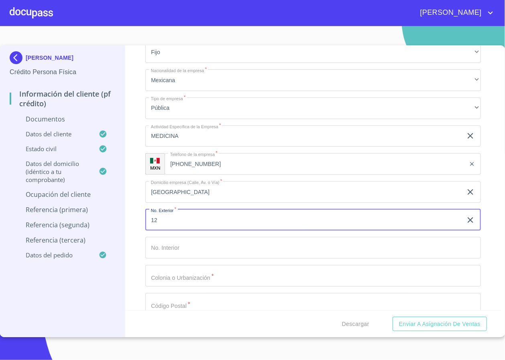
type input "12"
click at [225, 249] on input "Documento de identificación   *" at bounding box center [312, 248] width 335 height 22
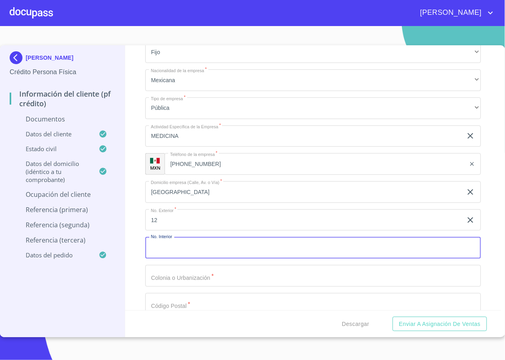
scroll to position [2226, 0]
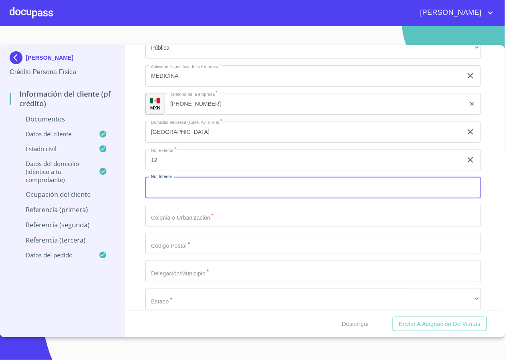
click at [205, 223] on input "Documento de identificación   *" at bounding box center [312, 216] width 335 height 22
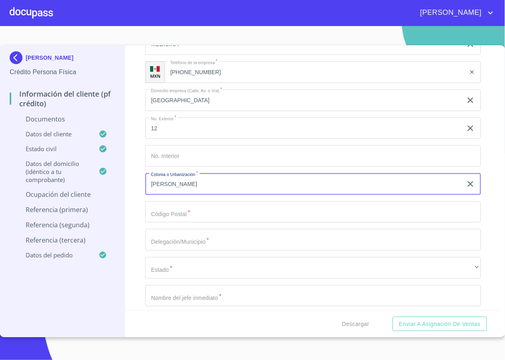
scroll to position [2286, 0]
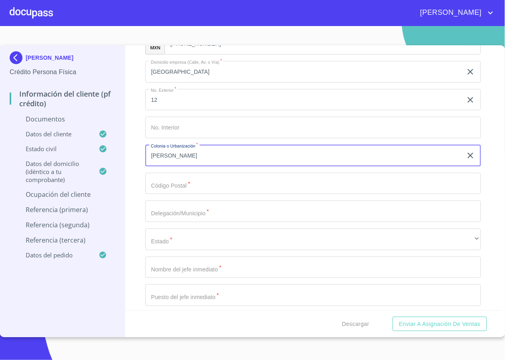
type input "SANTANA"
click at [194, 184] on input "Documento de identificación   *" at bounding box center [312, 184] width 335 height 22
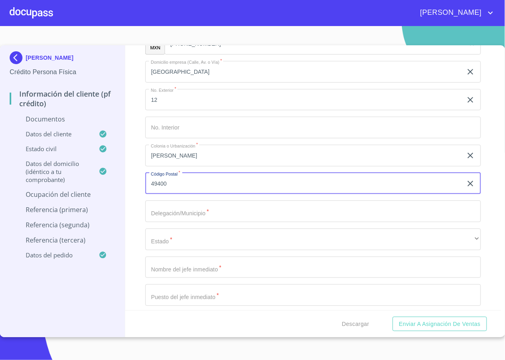
type input "49400"
click at [192, 219] on input "Documento de identificación   *" at bounding box center [312, 212] width 335 height 22
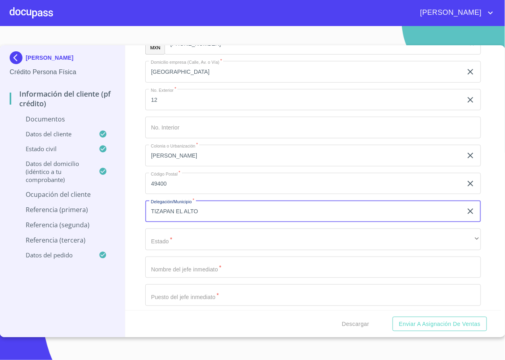
type input "TIZAPAN EL ALTO"
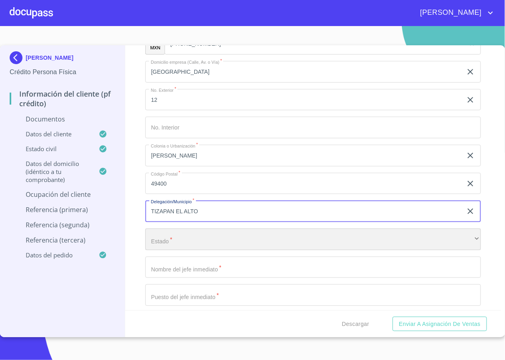
click at [205, 244] on div "​" at bounding box center [312, 240] width 335 height 22
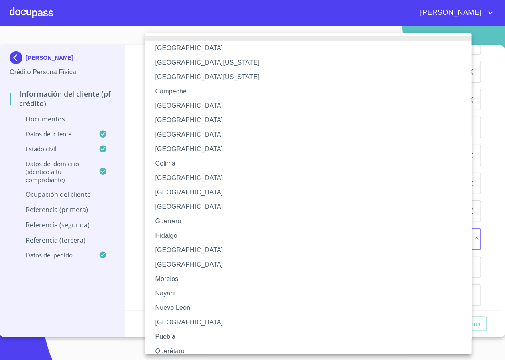
click at [179, 245] on li "[GEOGRAPHIC_DATA]" at bounding box center [312, 250] width 335 height 14
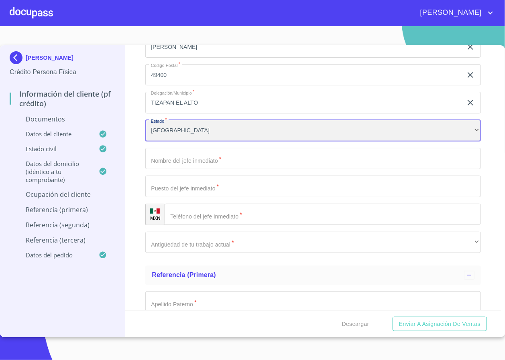
scroll to position [2406, 0]
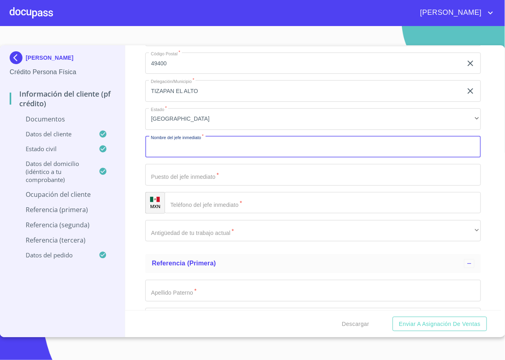
click at [206, 152] on input "Documento de identificación   *" at bounding box center [312, 147] width 335 height 22
type input "R"
type input "O"
type input "REYES OMAR MARTINEZ QUEZADA"
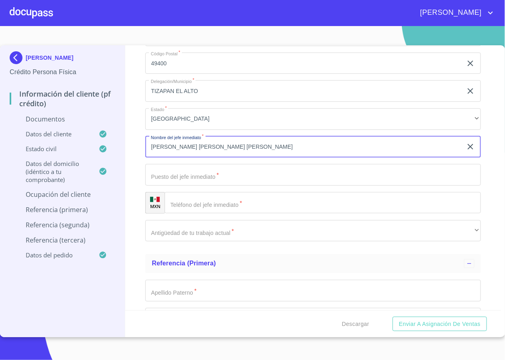
click at [188, 171] on input "Documento de identificación   *" at bounding box center [312, 175] width 335 height 22
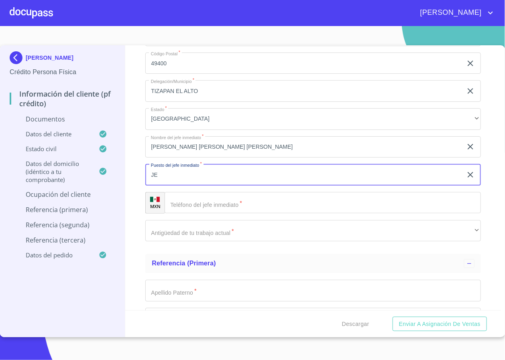
type input "J"
type input "COORDINADOR"
click at [213, 201] on input "Documento de identificación   *" at bounding box center [322, 203] width 316 height 22
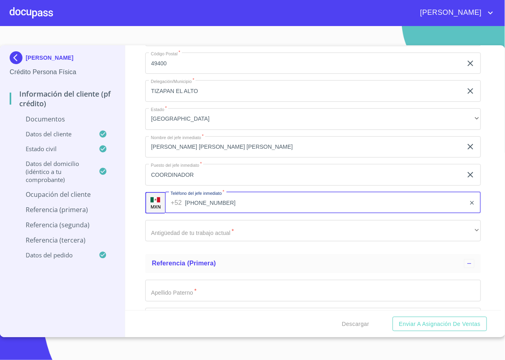
type input "(37)61090199"
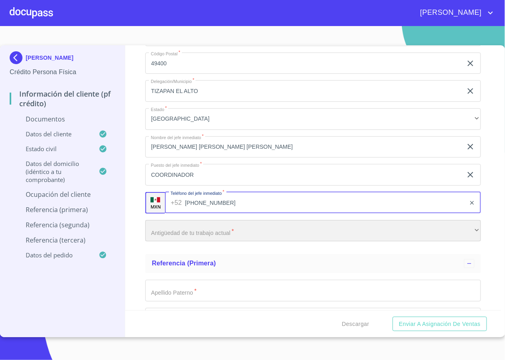
click at [296, 236] on div "​" at bounding box center [312, 231] width 335 height 22
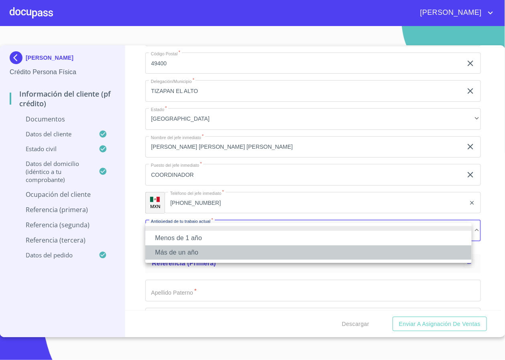
click at [223, 251] on li "Más de un año" at bounding box center [308, 252] width 326 height 14
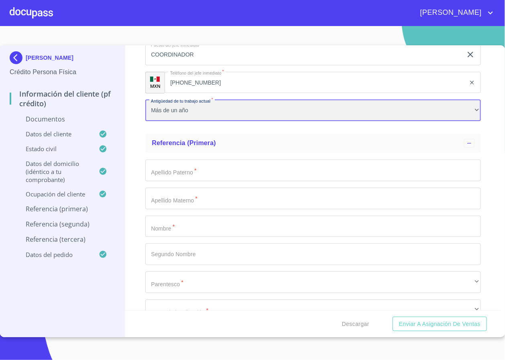
scroll to position [2587, 0]
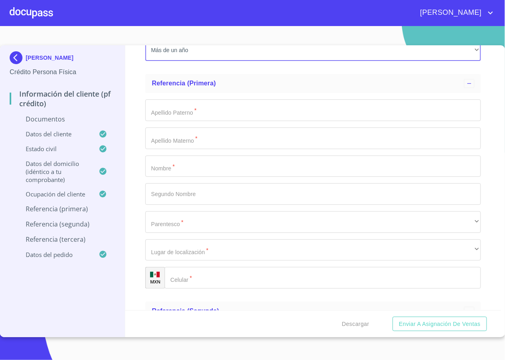
click at [212, 165] on input "Documento de identificación   *" at bounding box center [312, 167] width 335 height 22
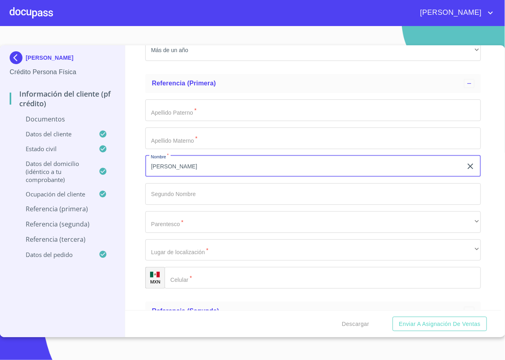
type input "MARIA"
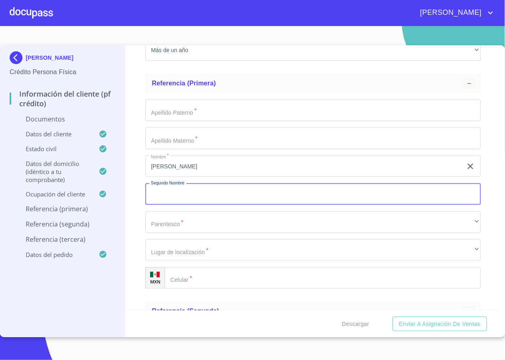
click at [188, 118] on input "Documento de identificación   *" at bounding box center [312, 110] width 335 height 22
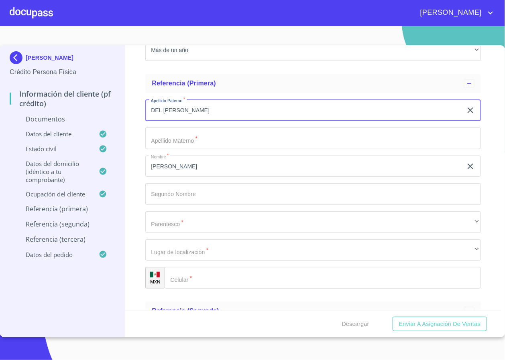
type input "DEL TRANSITO"
click at [184, 142] on input "Documento de identificación   *" at bounding box center [312, 139] width 335 height 22
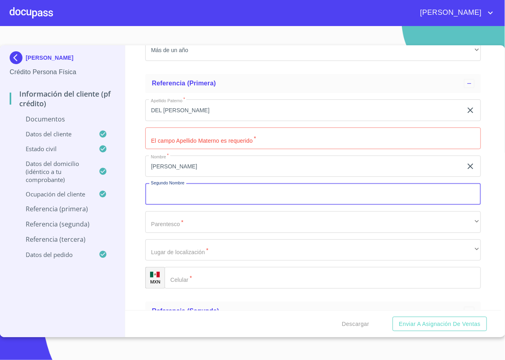
click at [193, 192] on input "Documento de identificación   *" at bounding box center [312, 194] width 335 height 22
type input "DEL TRANSITO"
click at [183, 116] on input "DEL TRANSITO" at bounding box center [303, 110] width 316 height 22
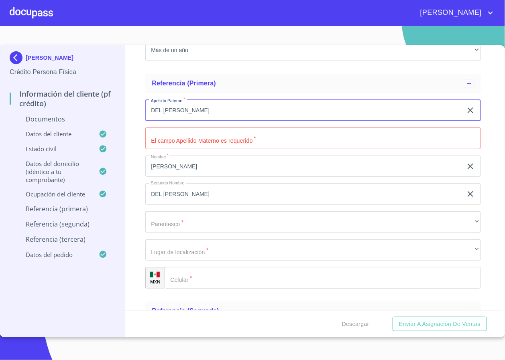
click at [183, 116] on input "DEL TRANSITO" at bounding box center [303, 110] width 316 height 22
type input "D"
type input "BALCAZAR"
click at [178, 136] on input "Documento de identificación   *" at bounding box center [312, 139] width 335 height 22
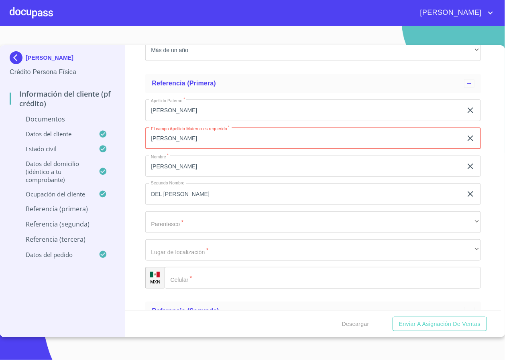
type input "RUBIO"
click at [198, 240] on div "Apellido Paterno   * BALCAZAR ​ El campo Apellido Materno es requerido   * RUBI…" at bounding box center [312, 194] width 335 height 202
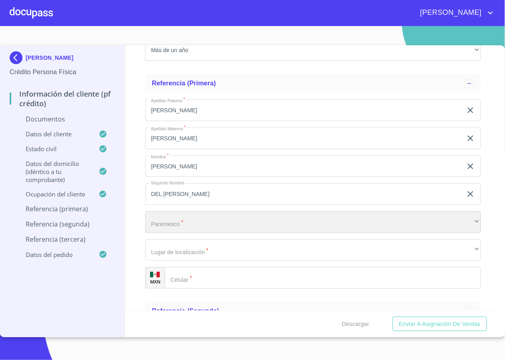
click at [201, 229] on div "​" at bounding box center [312, 222] width 335 height 22
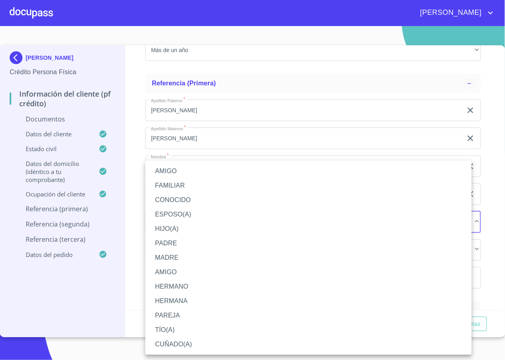
click at [183, 188] on li "FAMILIAR" at bounding box center [308, 185] width 326 height 14
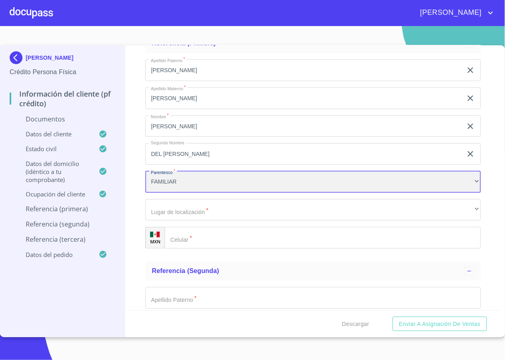
scroll to position [2647, 0]
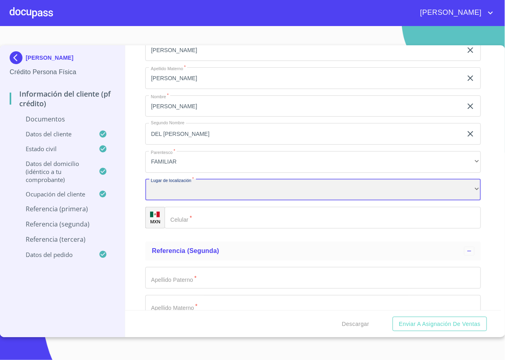
click at [203, 191] on div "​" at bounding box center [312, 190] width 335 height 22
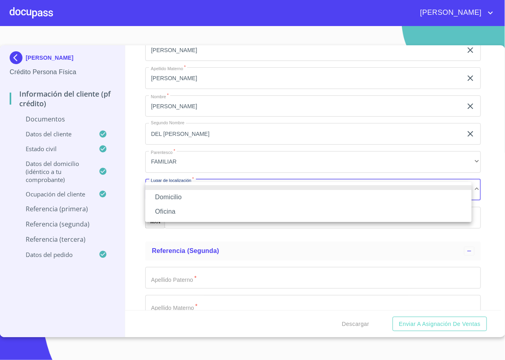
click at [174, 197] on li "Domicilio" at bounding box center [308, 197] width 326 height 14
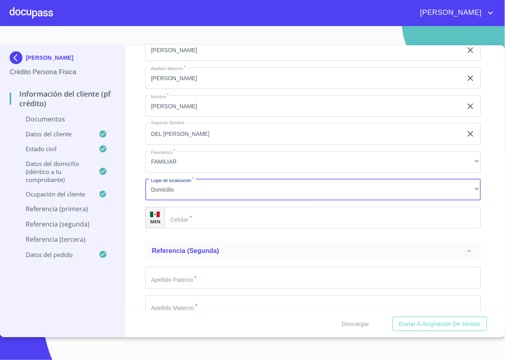
click at [193, 221] on input "Documento de identificación   *" at bounding box center [322, 218] width 316 height 22
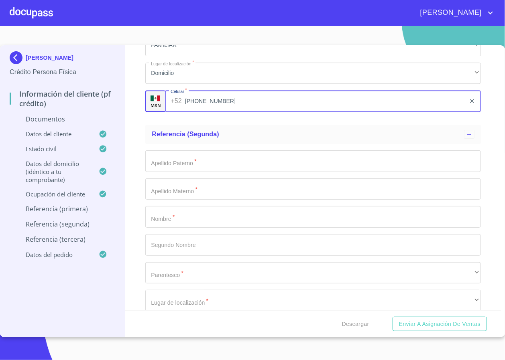
scroll to position [2767, 0]
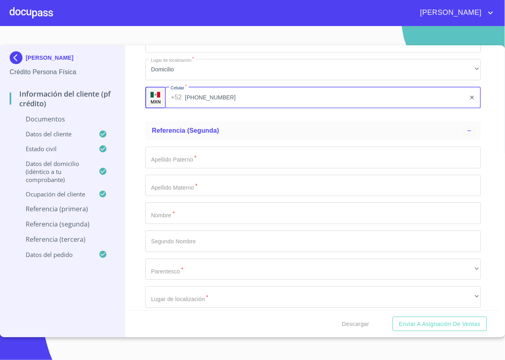
type input "(33)13553124"
click at [137, 191] on div "Información del cliente (PF crédito) Documentos Documento de identificación   *…" at bounding box center [312, 177] width 375 height 265
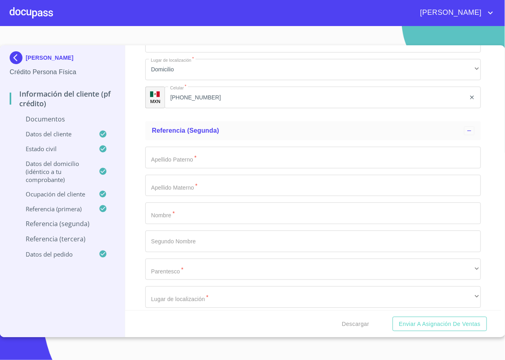
click at [214, 159] on input "Documento de identificación   *" at bounding box center [312, 158] width 335 height 22
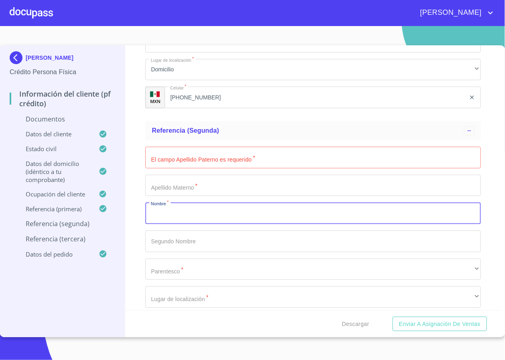
click at [186, 209] on input "Documento de identificación   *" at bounding box center [312, 214] width 335 height 22
type input "MARIA"
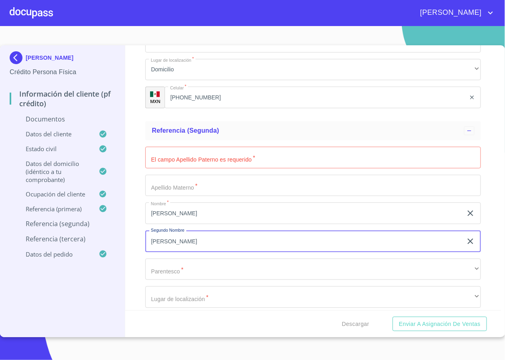
type input "ELENA"
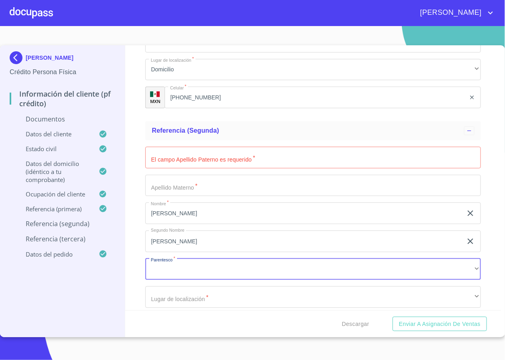
click at [253, 168] on input "Documento de identificación   *" at bounding box center [312, 158] width 335 height 22
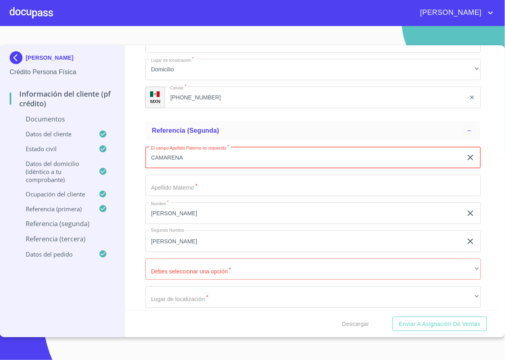
type input "CAMARENA"
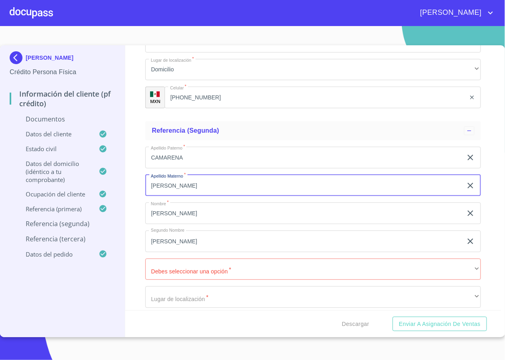
scroll to position [2827, 0]
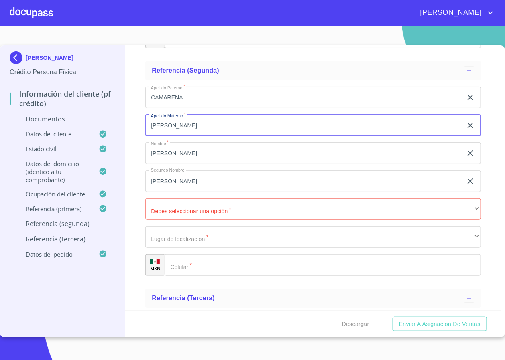
type input "CHACON"
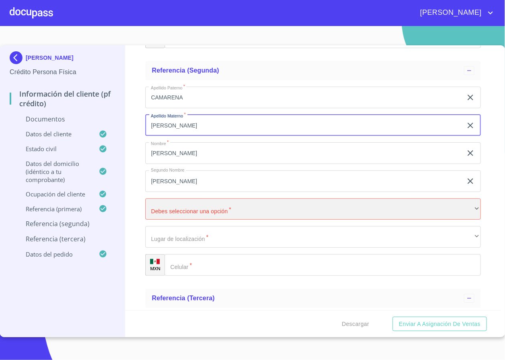
click at [204, 216] on div "​" at bounding box center [312, 210] width 335 height 22
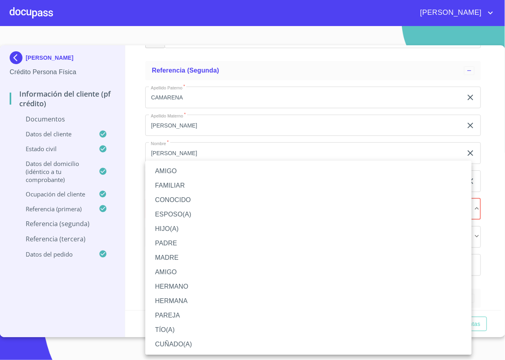
click at [190, 259] on li "MADRE" at bounding box center [308, 258] width 326 height 14
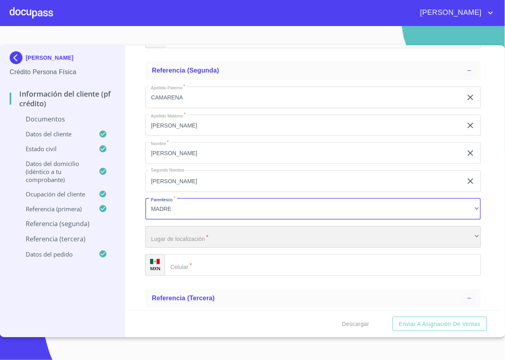
click at [196, 246] on div "​" at bounding box center [312, 237] width 335 height 22
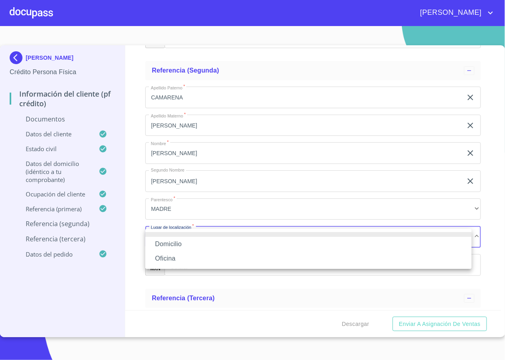
click at [179, 243] on li "Domicilio" at bounding box center [308, 244] width 326 height 14
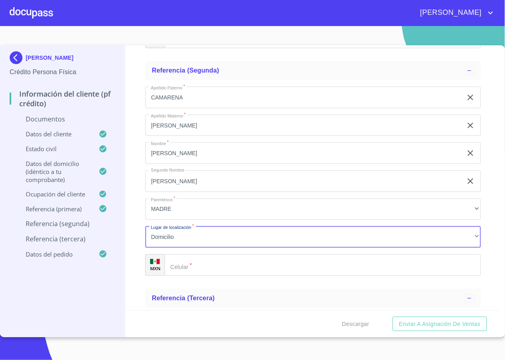
click at [199, 271] on input "Documento de identificación   *" at bounding box center [322, 265] width 316 height 22
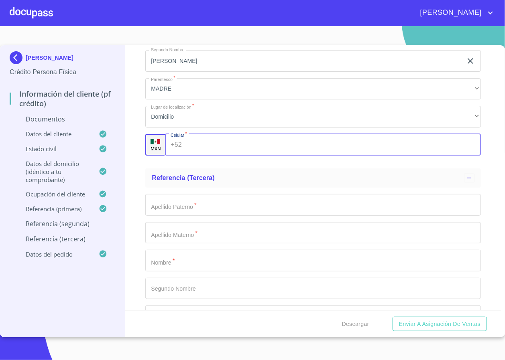
scroll to position [2888, 0]
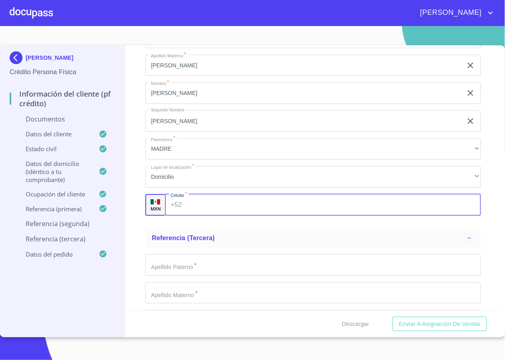
click at [226, 200] on input "Documento de identificación   *" at bounding box center [333, 205] width 296 height 22
type input "(33)15332913"
click at [485, 218] on div "Información del cliente (PF crédito) Documentos Documento de identificación   *…" at bounding box center [312, 177] width 375 height 265
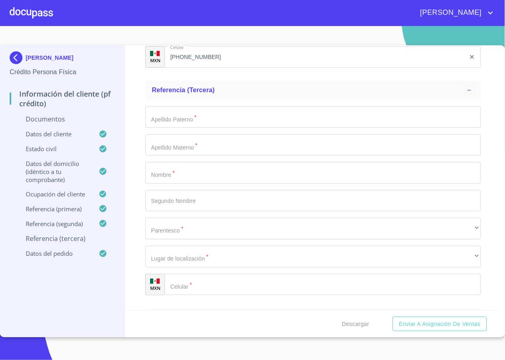
scroll to position [3008, 0]
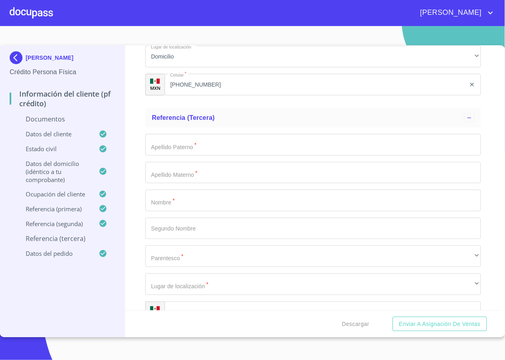
click at [195, 207] on input "Documento de identificación   *" at bounding box center [312, 201] width 335 height 22
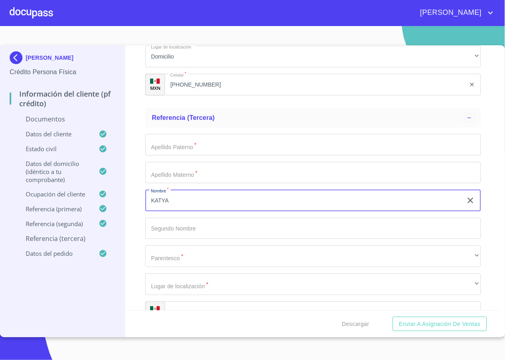
type input "KATYA"
click at [183, 146] on input "Documento de identificación   *" at bounding box center [312, 145] width 335 height 22
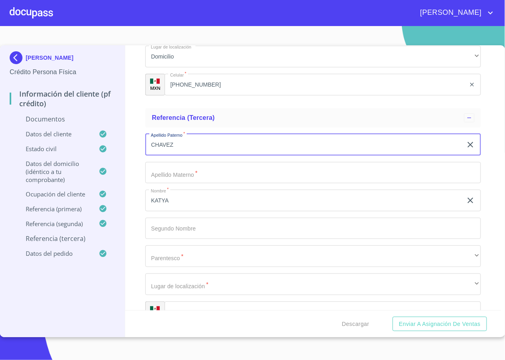
type input "CHAVEZ"
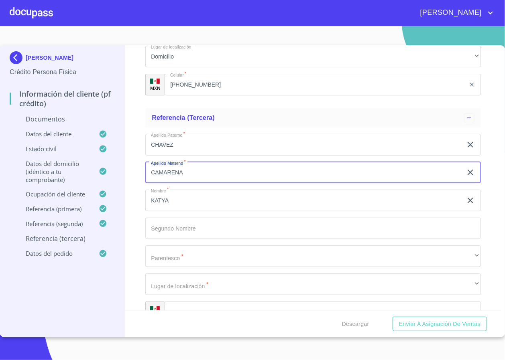
type input "CAMARENA"
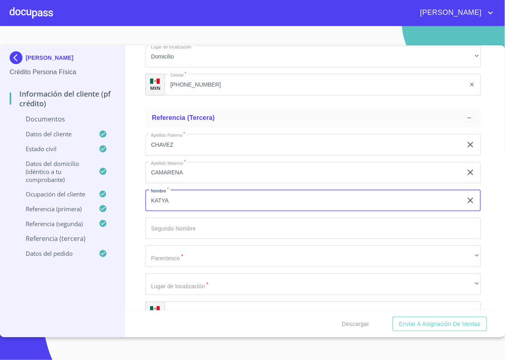
click at [193, 234] on input "Documento de identificación   *" at bounding box center [312, 229] width 335 height 22
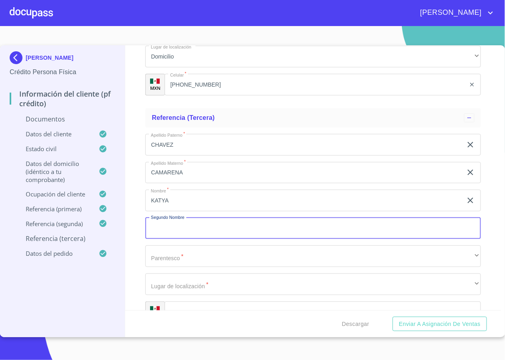
scroll to position [3068, 0]
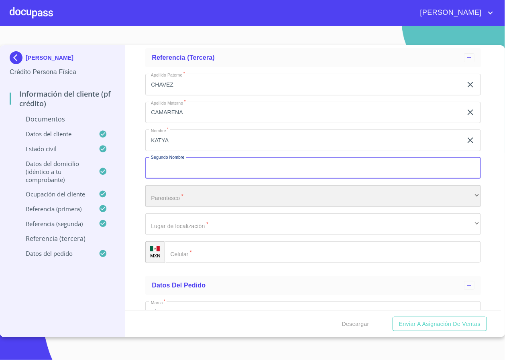
click at [189, 199] on div "​" at bounding box center [312, 196] width 335 height 22
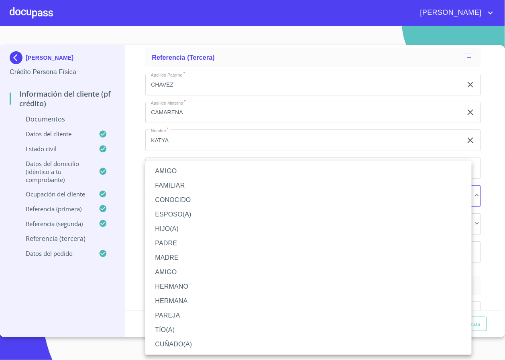
click at [190, 299] on li "HERMANA" at bounding box center [308, 301] width 326 height 14
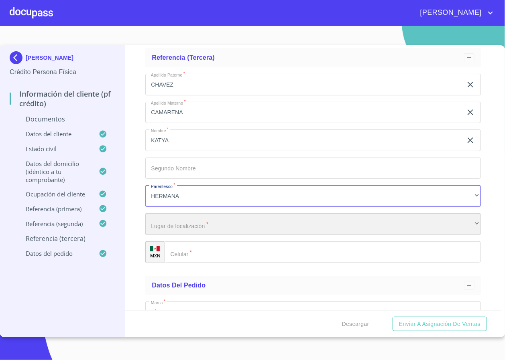
click at [191, 224] on div "​" at bounding box center [312, 224] width 335 height 22
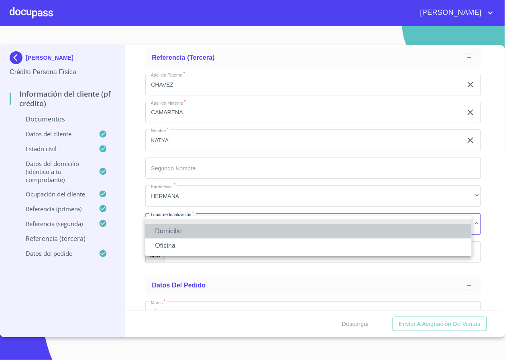
click at [178, 236] on li "Domicilio" at bounding box center [308, 231] width 326 height 14
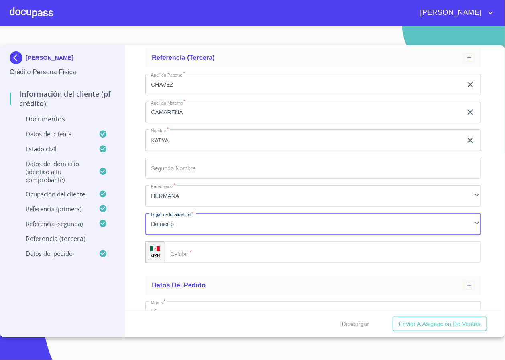
click at [199, 251] on input "Documento de identificación   *" at bounding box center [322, 252] width 316 height 22
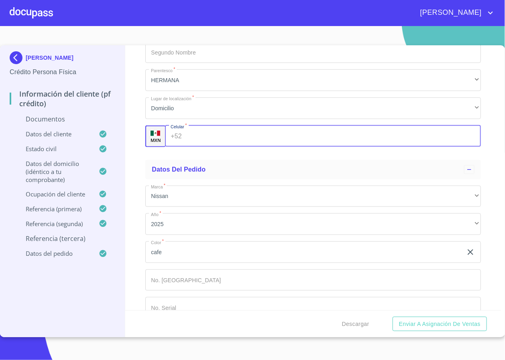
scroll to position [3188, 0]
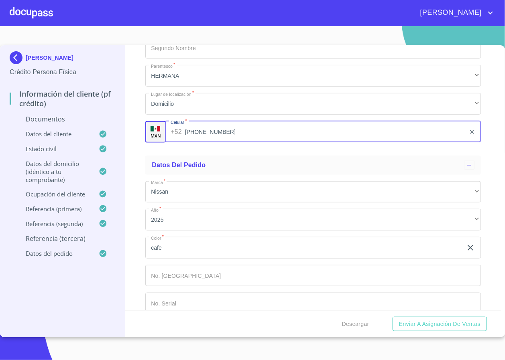
type input "(33)38436512"
click at [484, 221] on div "Información del cliente (PF crédito) Documentos Documento de identificación   *…" at bounding box center [312, 177] width 375 height 265
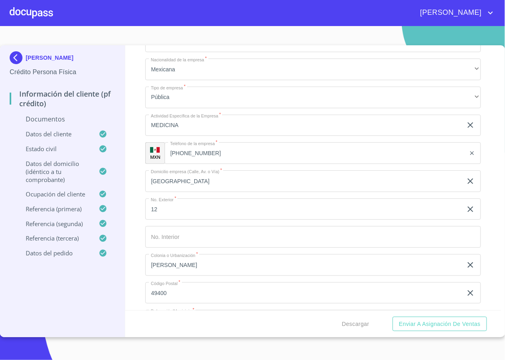
scroll to position [2422, 0]
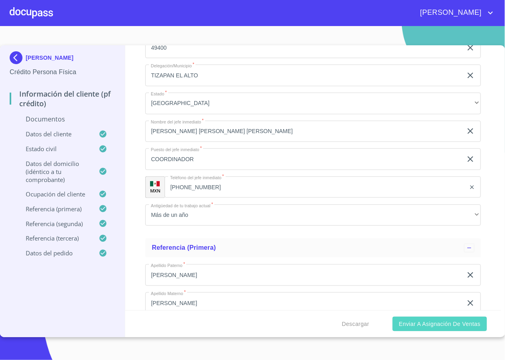
click at [424, 321] on span "Enviar a Asignación de Ventas" at bounding box center [439, 324] width 81 height 10
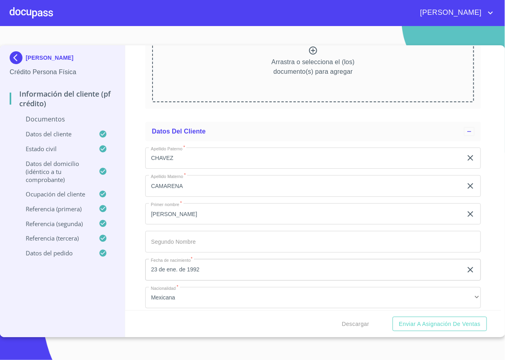
scroll to position [1083, 0]
